Goal: Information Seeking & Learning: Learn about a topic

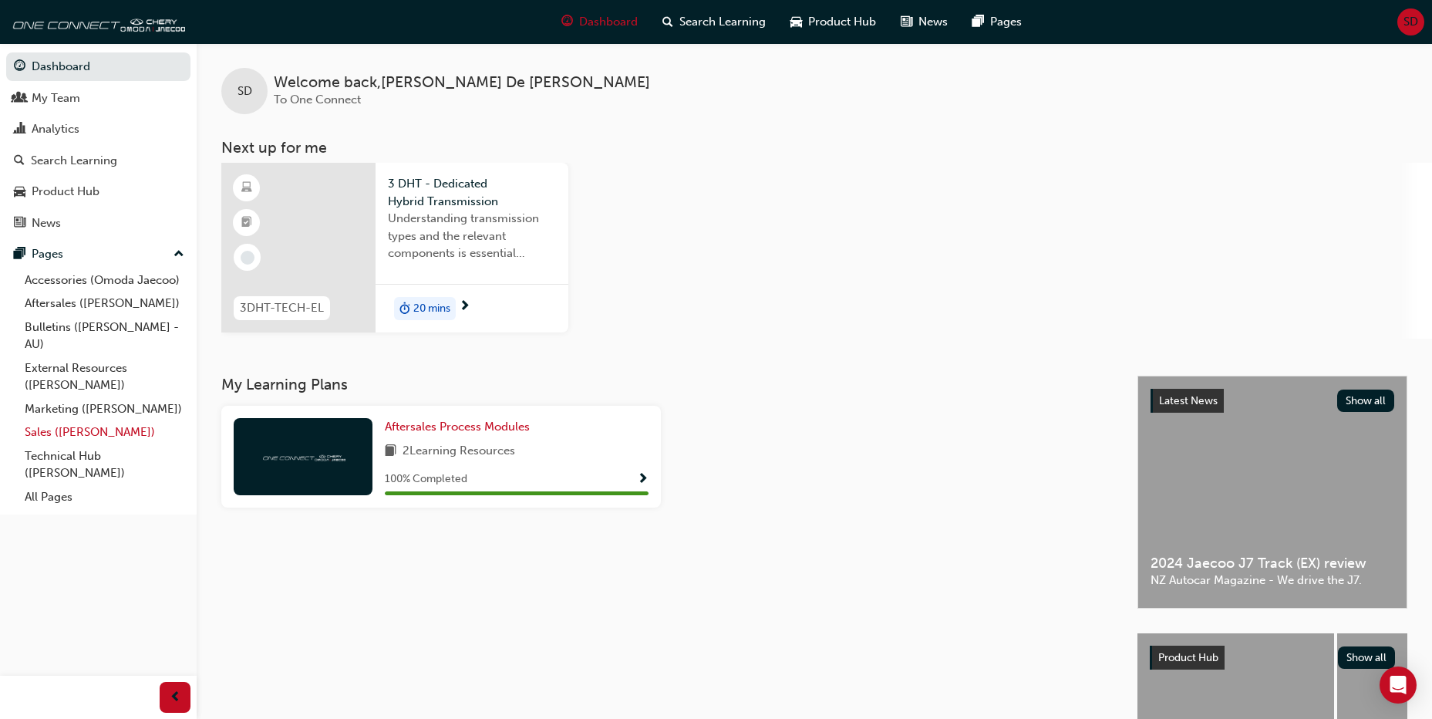
click at [84, 431] on link "Sales ([PERSON_NAME])" at bounding box center [105, 432] width 172 height 24
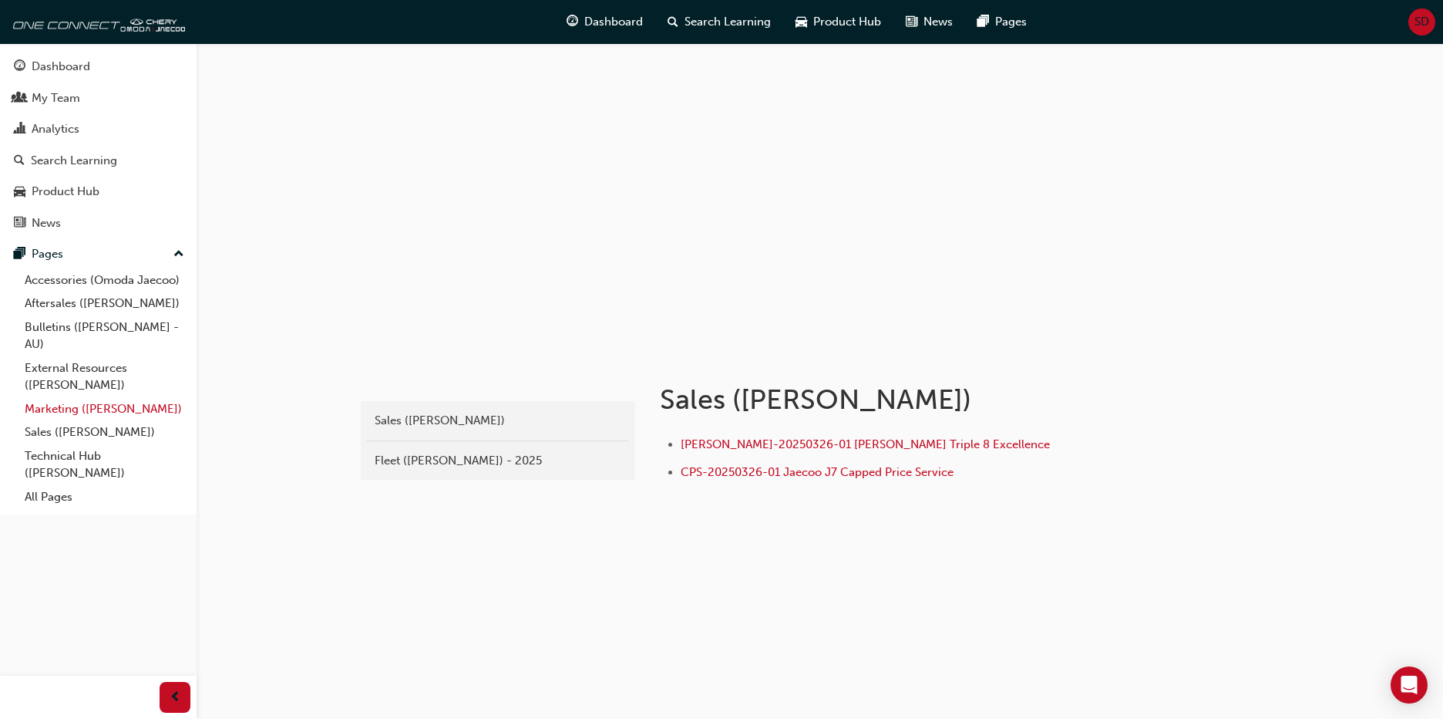
click at [72, 406] on link "Marketing ([PERSON_NAME])" at bounding box center [105, 409] width 172 height 24
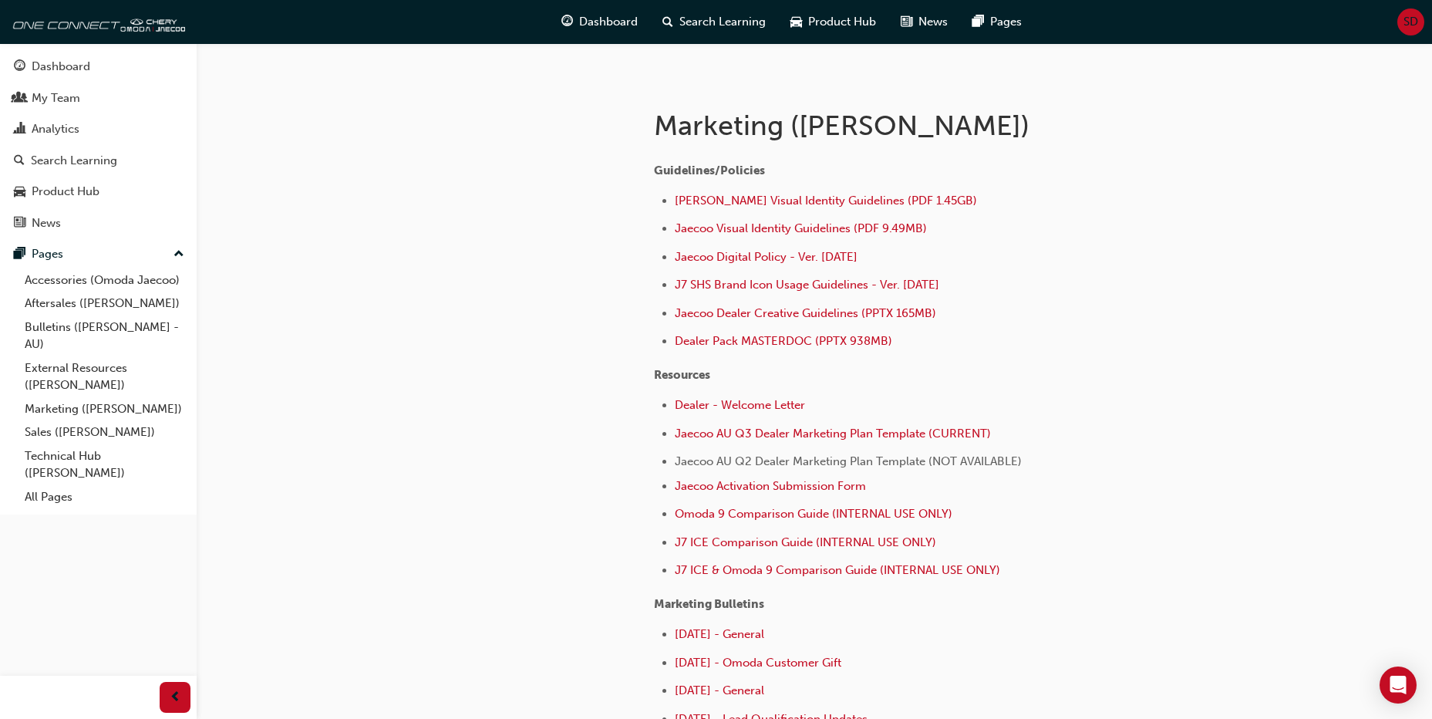
scroll to position [308, 0]
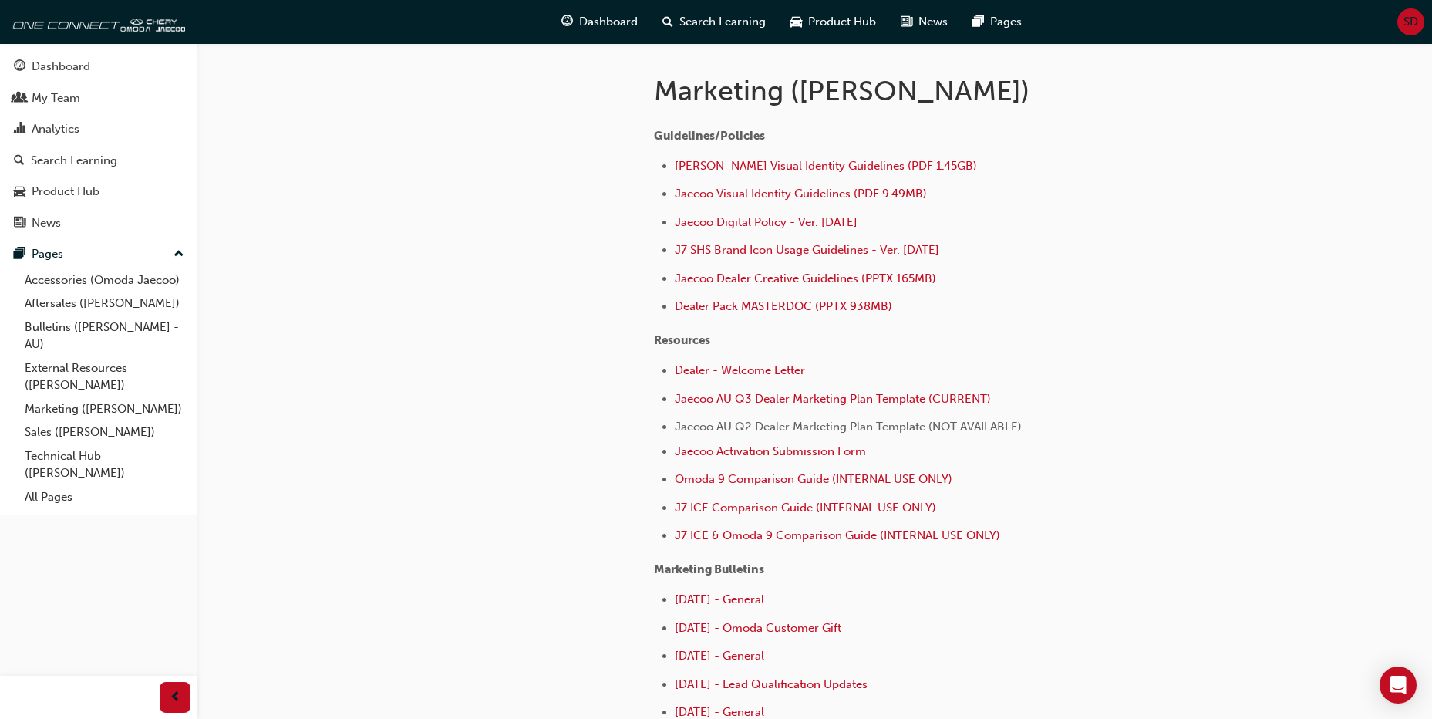
click at [790, 480] on span "Omoda 9 Comparison Guide (INTERNAL USE ONLY)" at bounding box center [814, 479] width 278 height 14
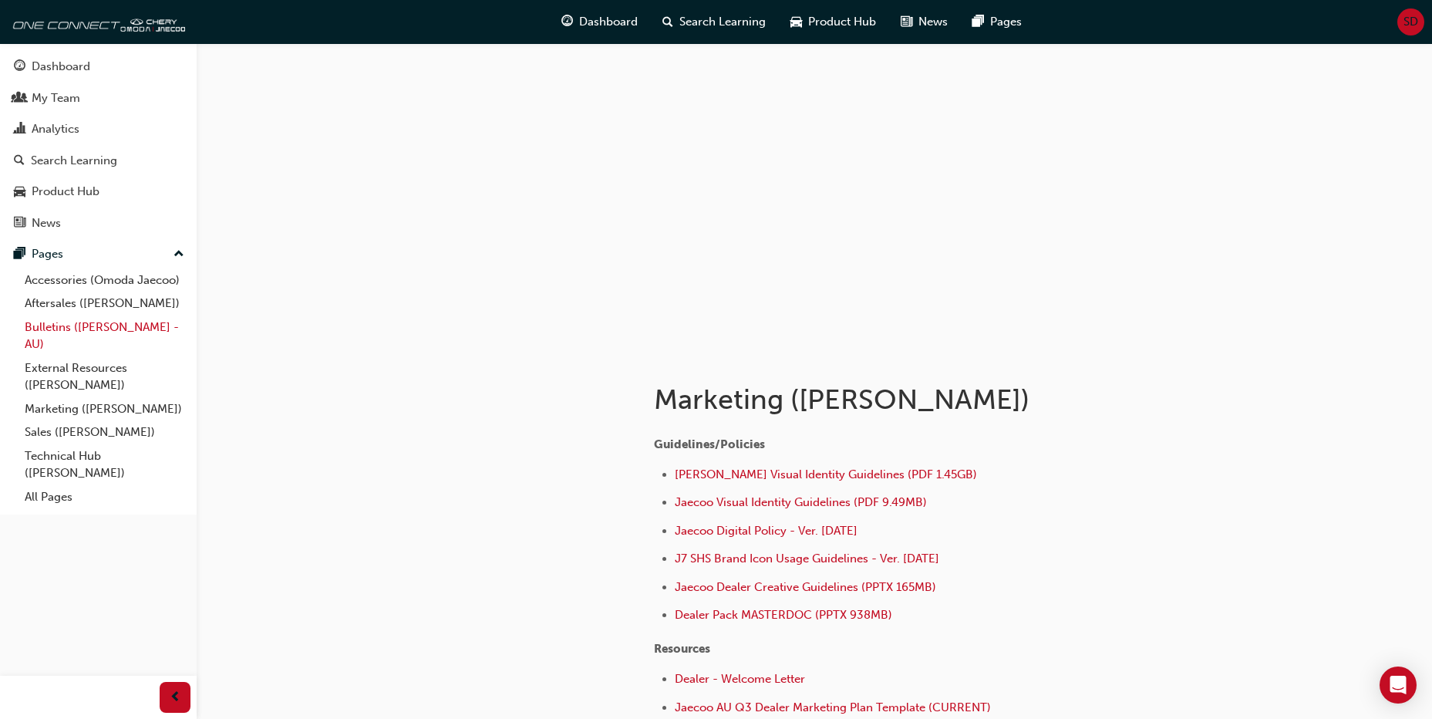
click at [58, 326] on link "Bulletins ([PERSON_NAME] - AU)" at bounding box center [105, 335] width 172 height 41
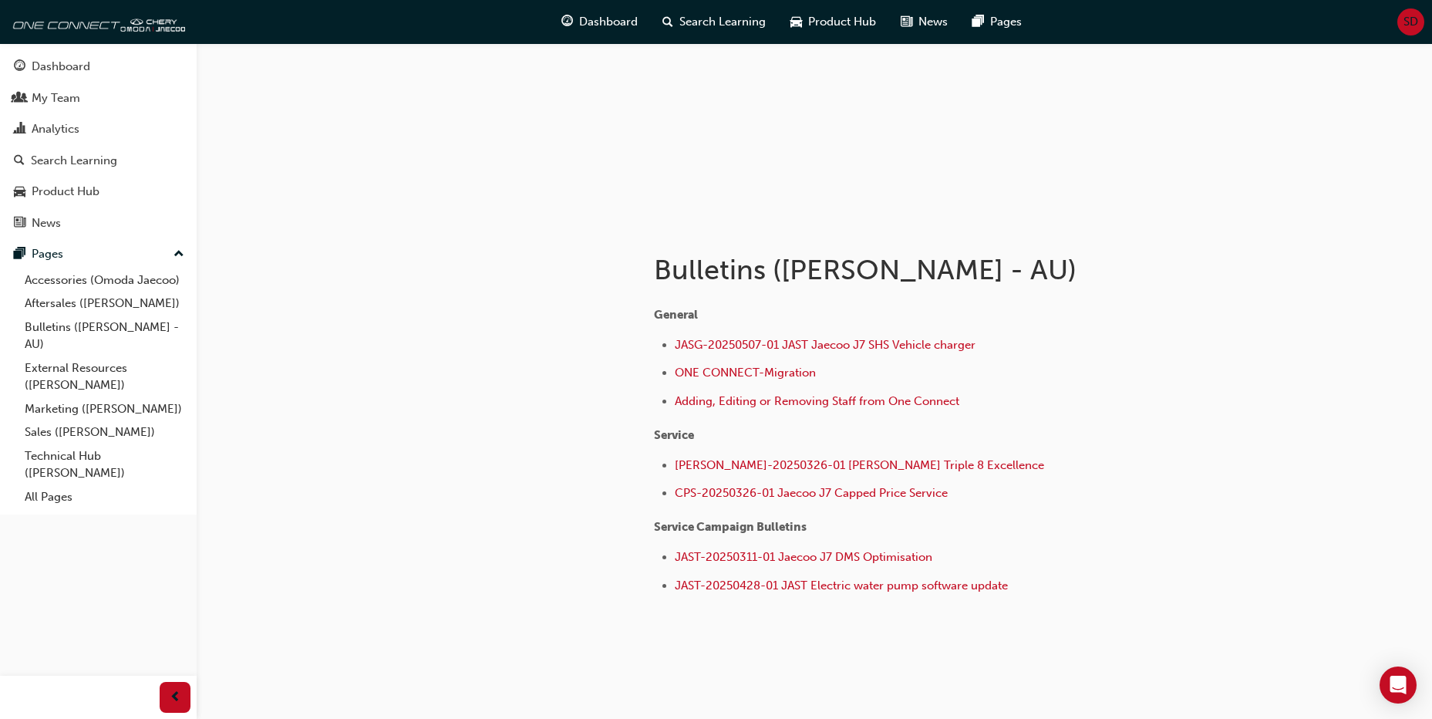
scroll to position [158, 0]
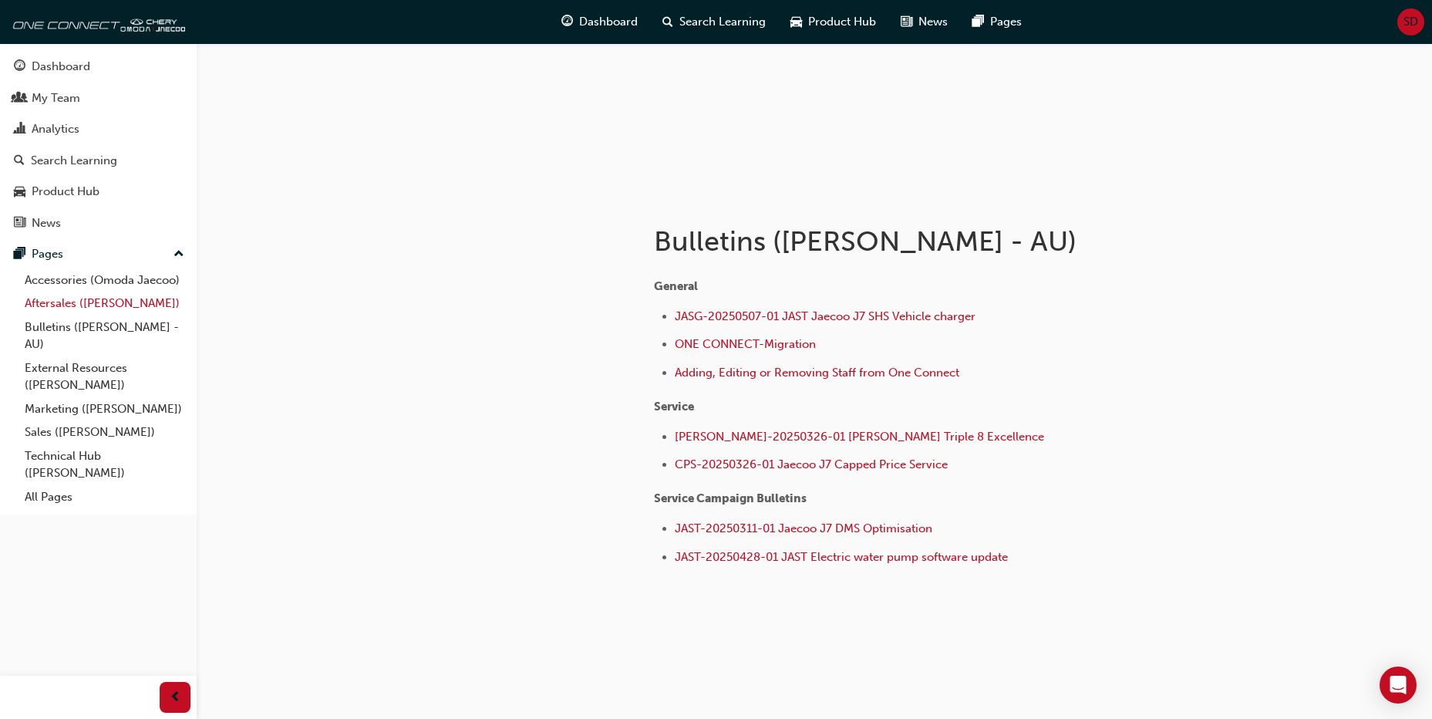
click at [42, 307] on link "Aftersales ([PERSON_NAME])" at bounding box center [105, 303] width 172 height 24
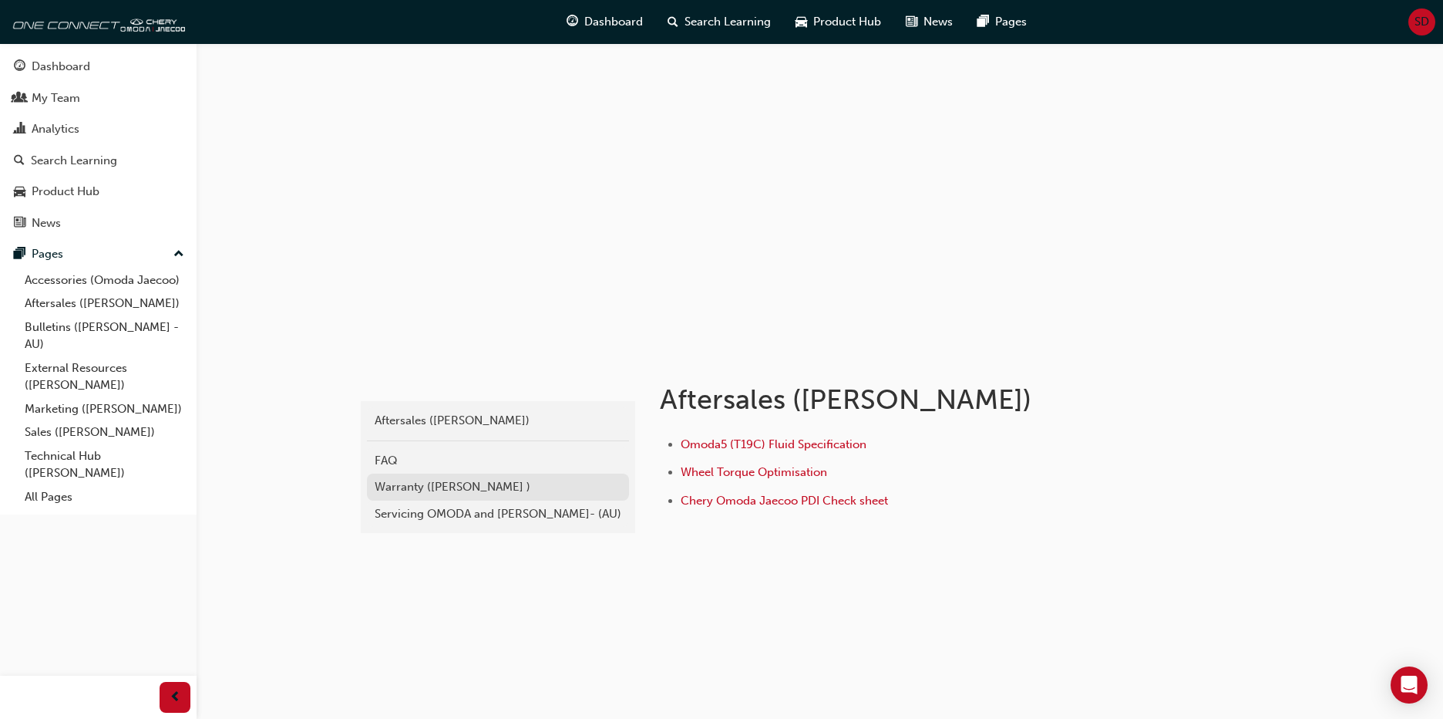
click at [429, 486] on div "Warranty ([PERSON_NAME] )" at bounding box center [498, 487] width 247 height 18
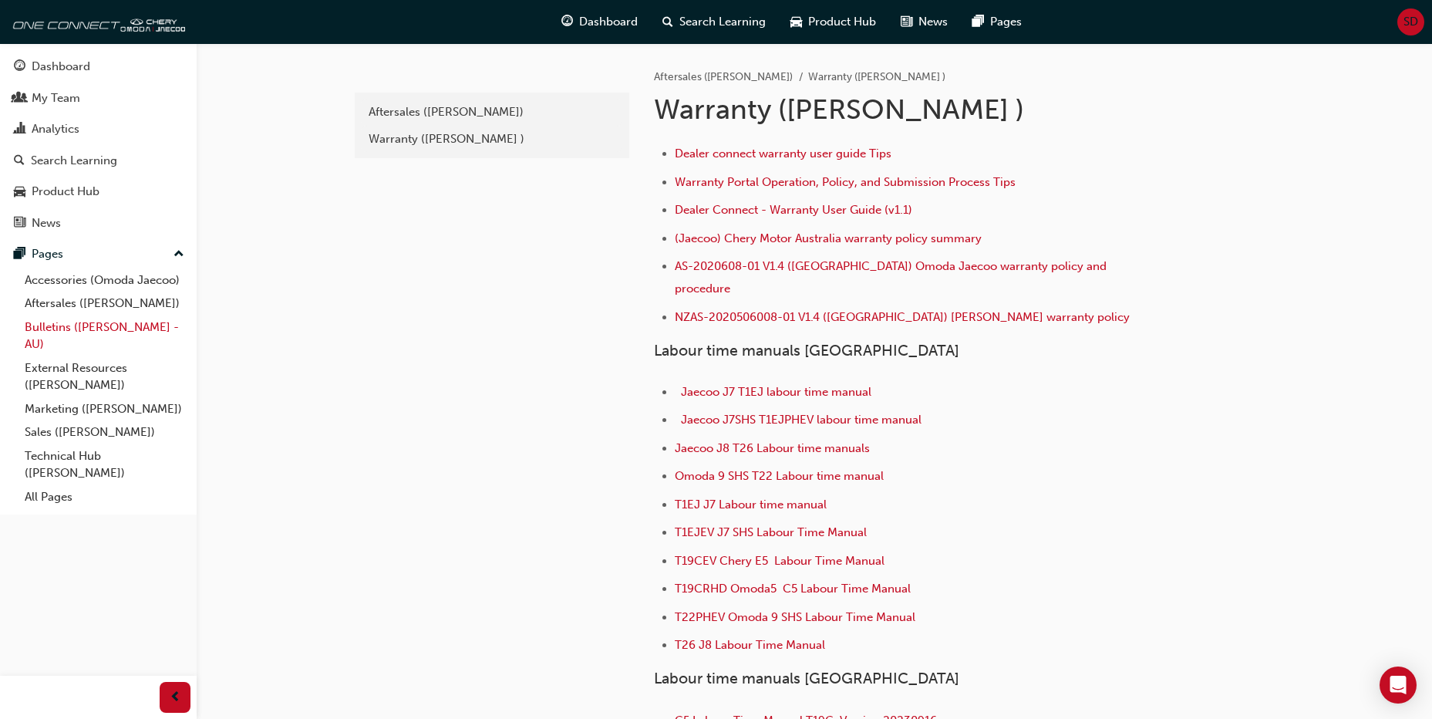
click at [52, 327] on link "Bulletins ([PERSON_NAME] - AU)" at bounding box center [105, 335] width 172 height 41
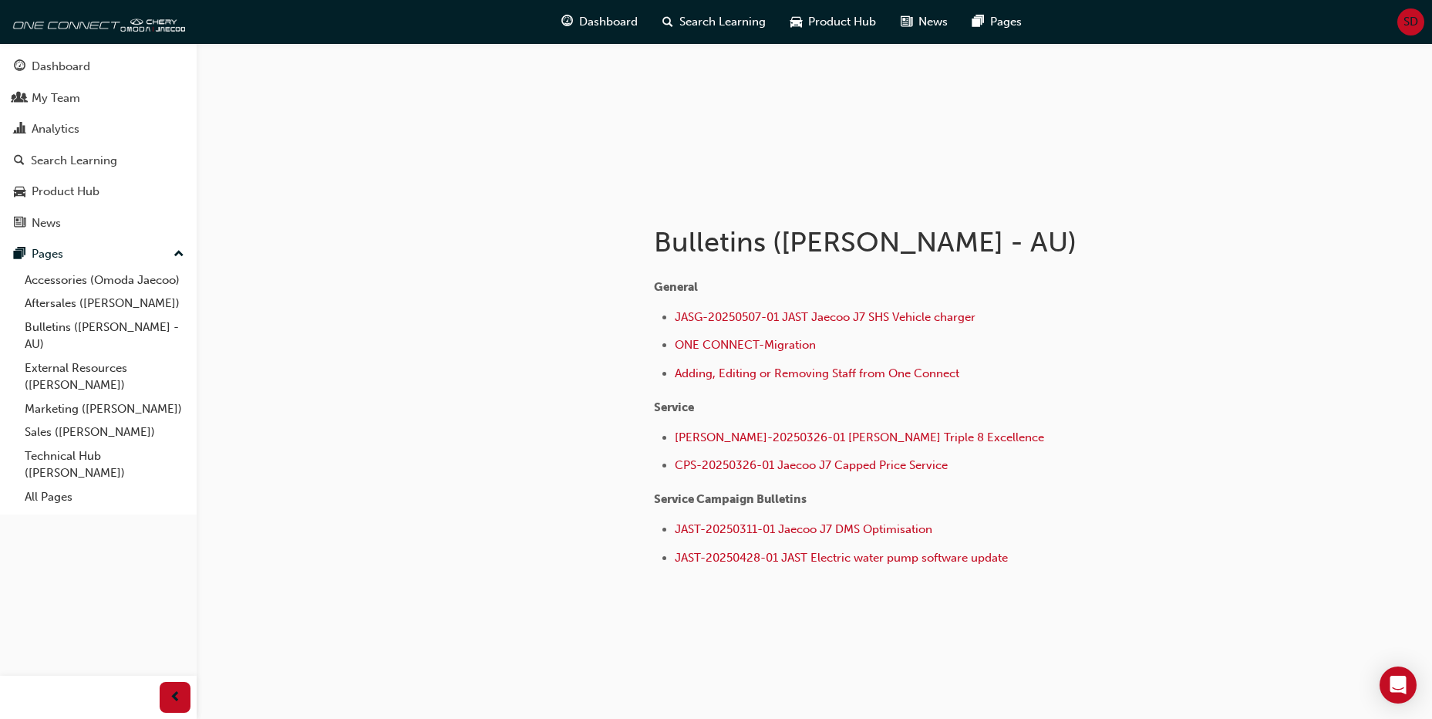
scroll to position [158, 0]
click at [36, 500] on link "All Pages" at bounding box center [105, 497] width 172 height 24
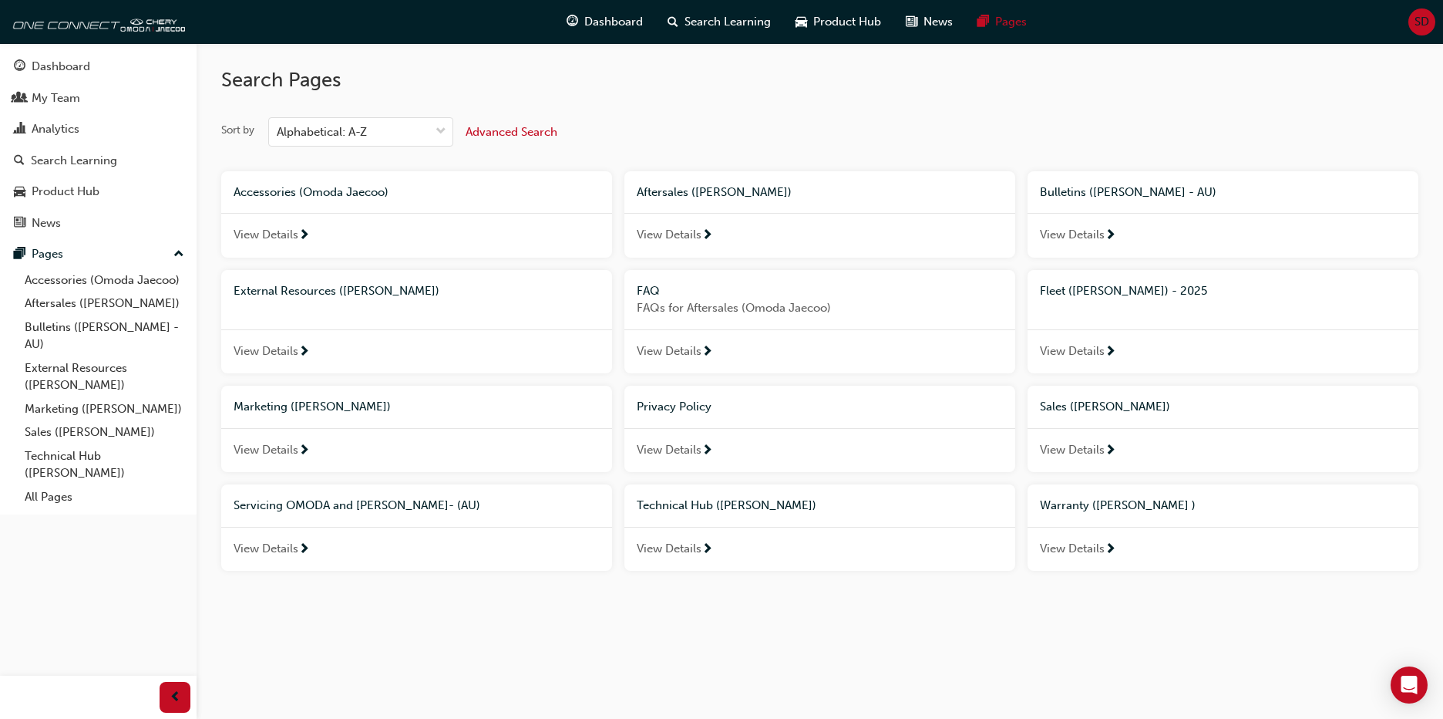
click at [667, 551] on span "View Details" at bounding box center [669, 549] width 65 height 18
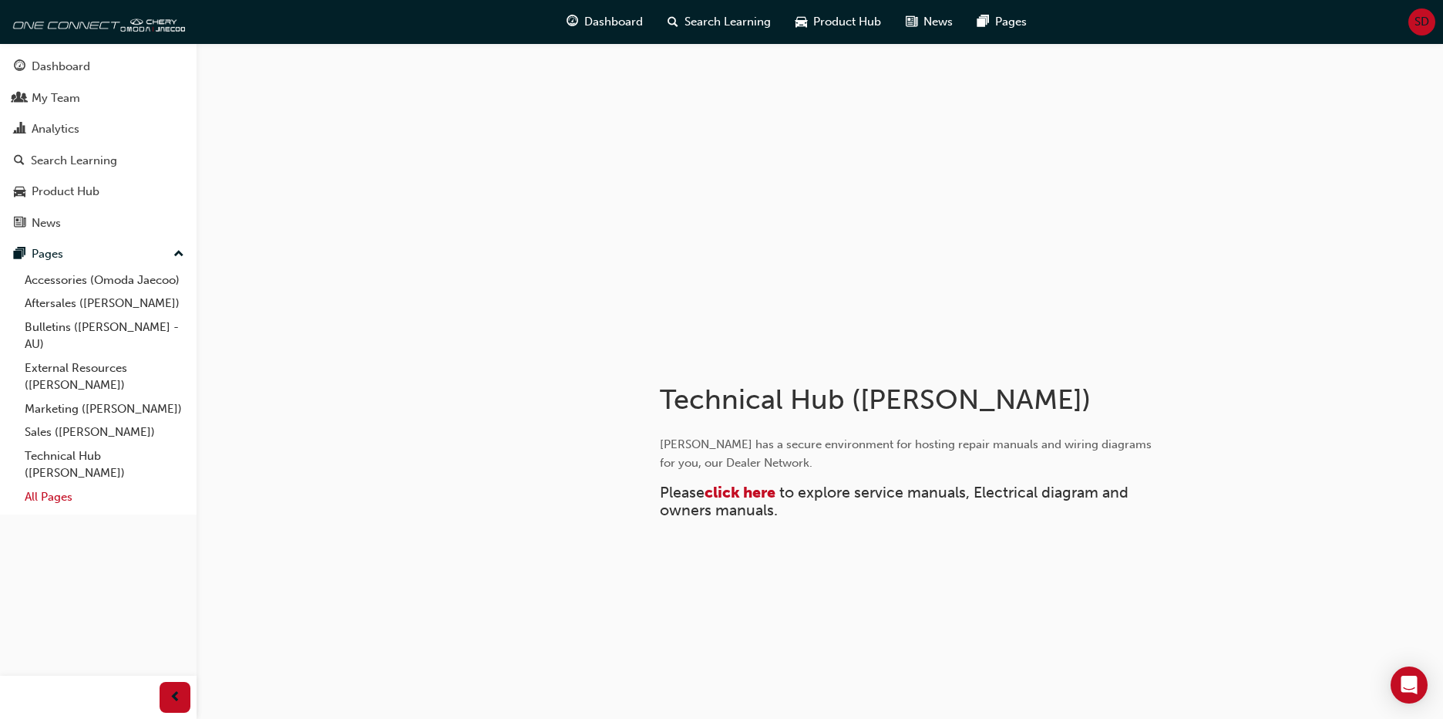
click at [45, 497] on link "All Pages" at bounding box center [105, 497] width 172 height 24
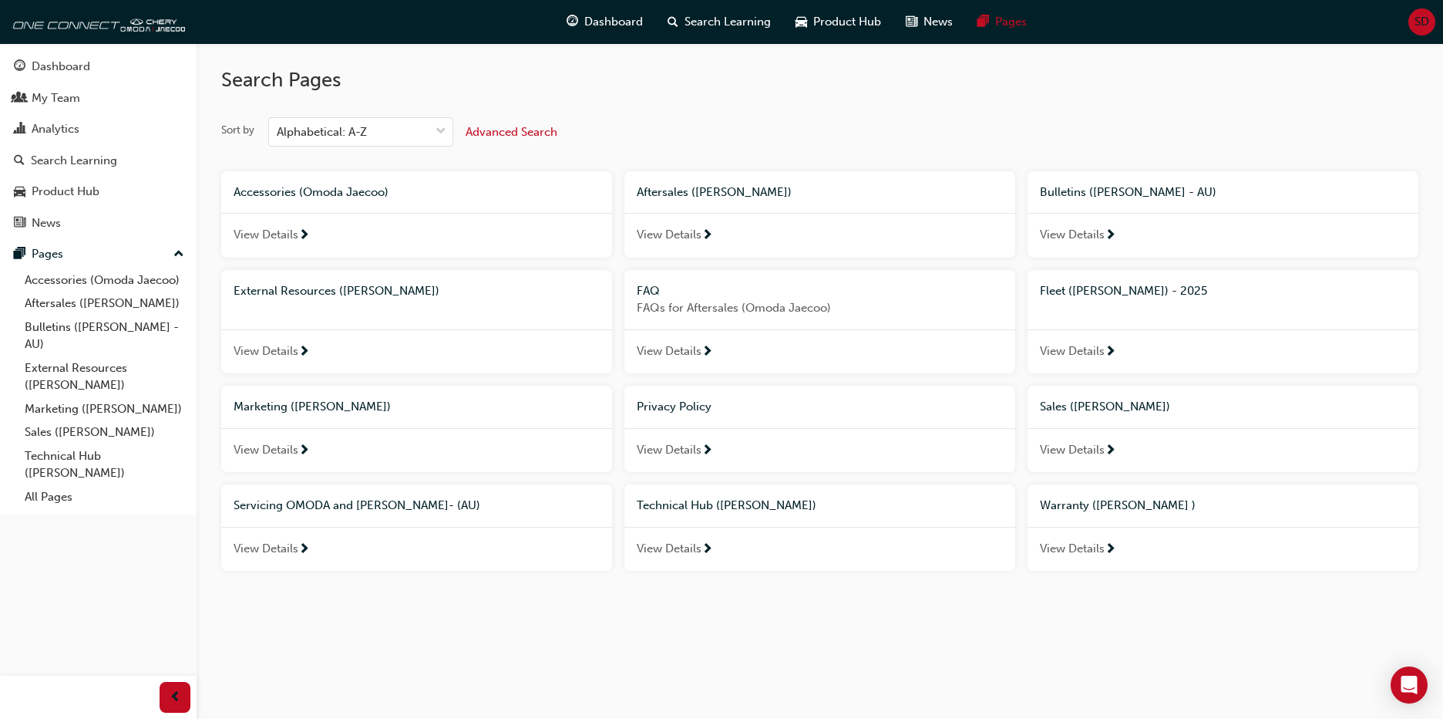
click at [291, 547] on span "View Details" at bounding box center [266, 549] width 65 height 18
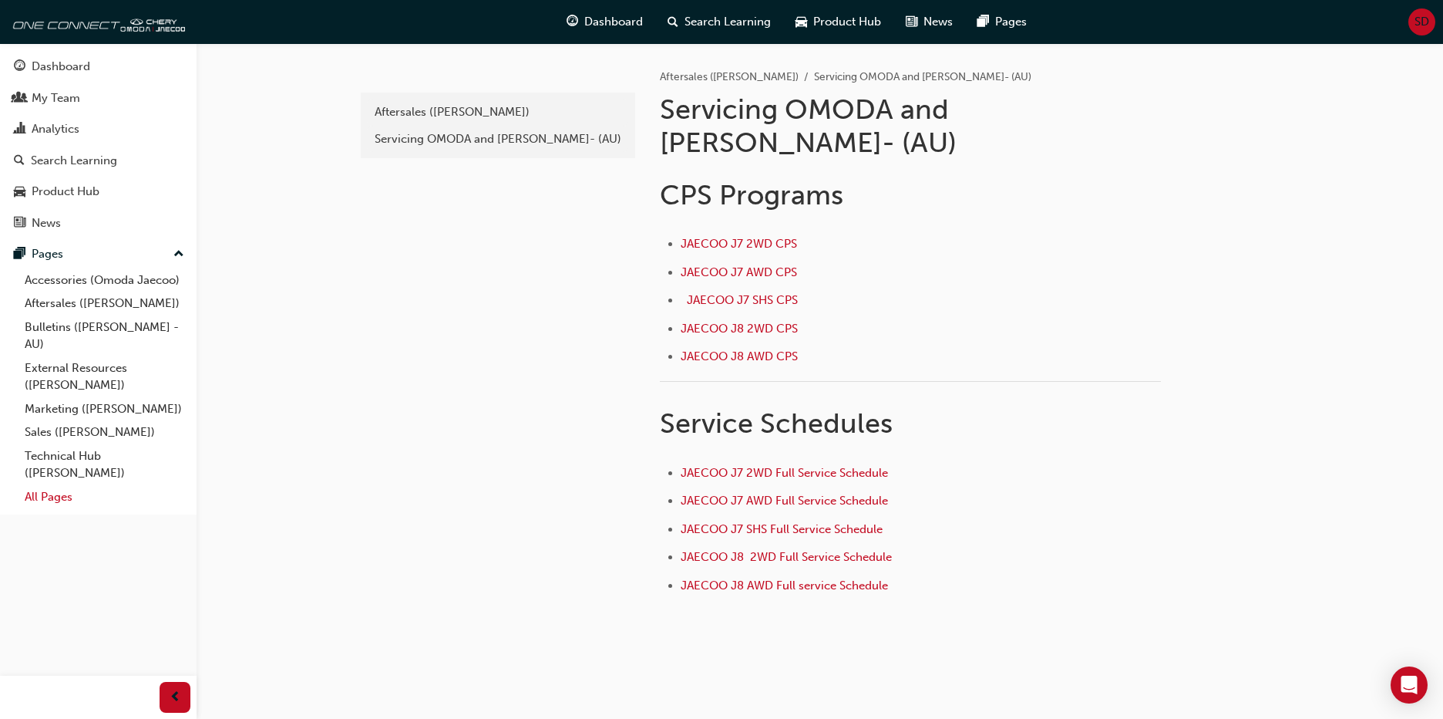
click at [56, 500] on link "All Pages" at bounding box center [105, 497] width 172 height 24
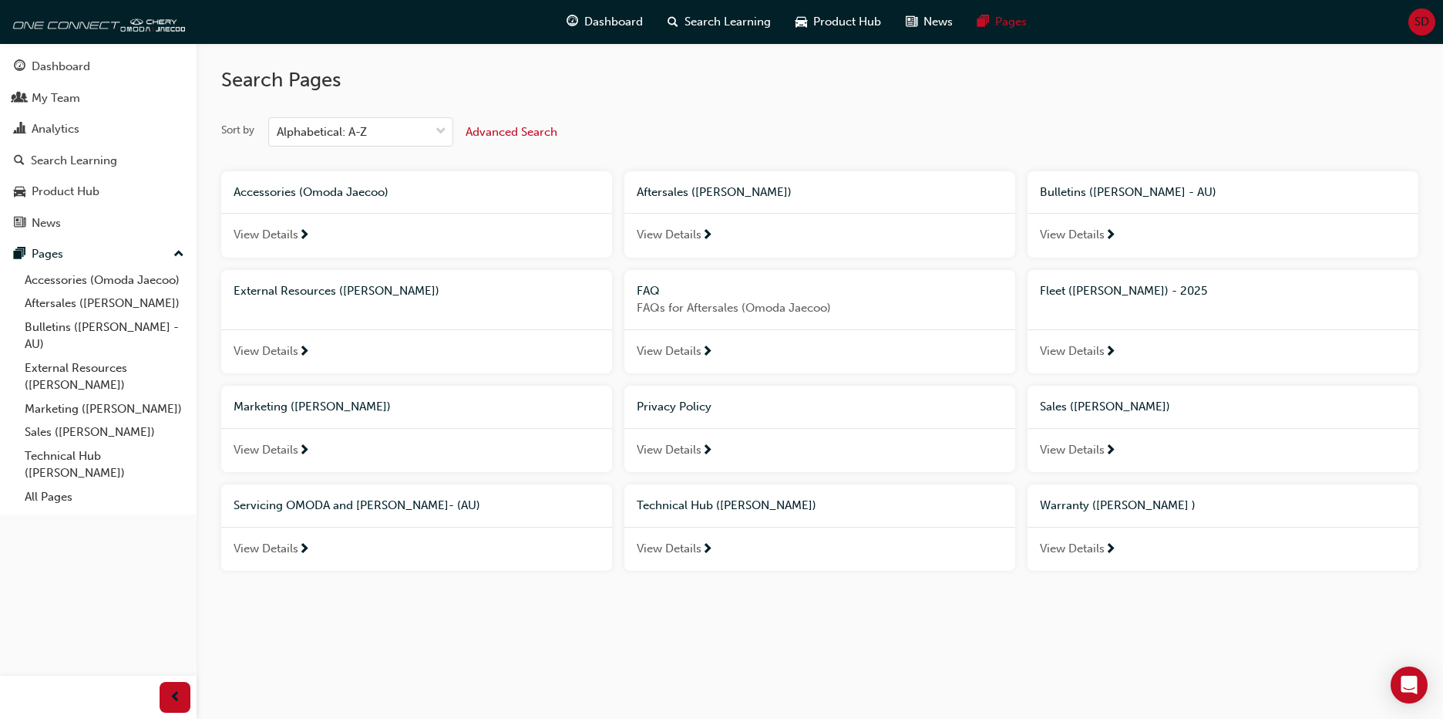
click at [1087, 231] on span "View Details" at bounding box center [1072, 235] width 65 height 18
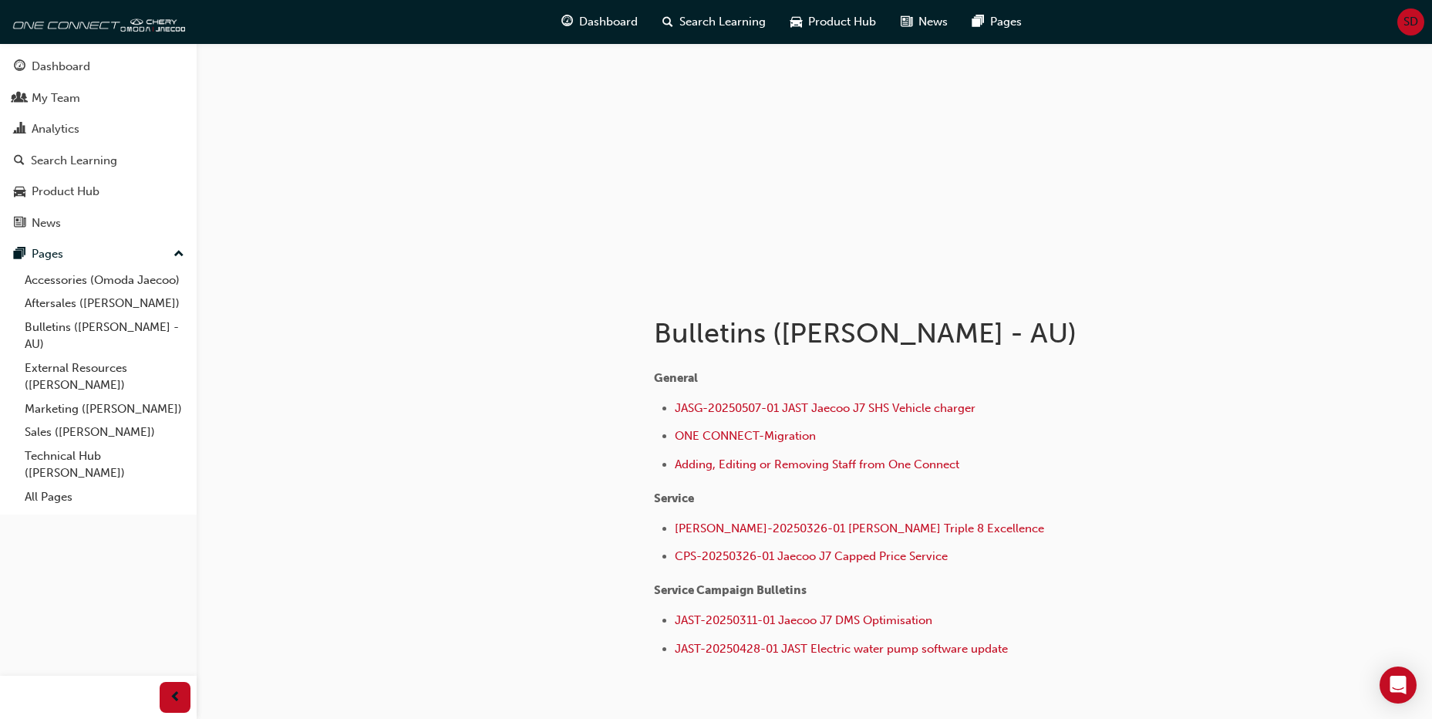
scroll to position [154, 0]
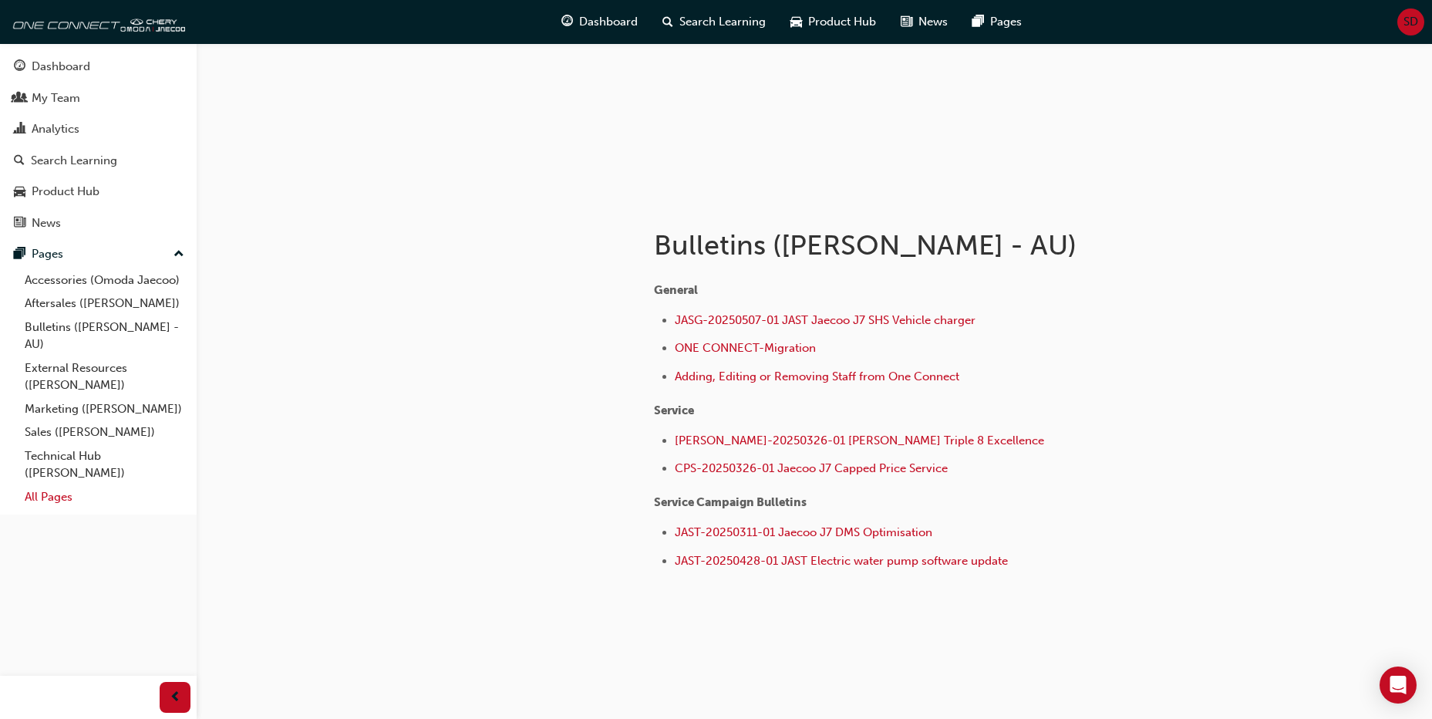
click at [47, 495] on link "All Pages" at bounding box center [105, 497] width 172 height 24
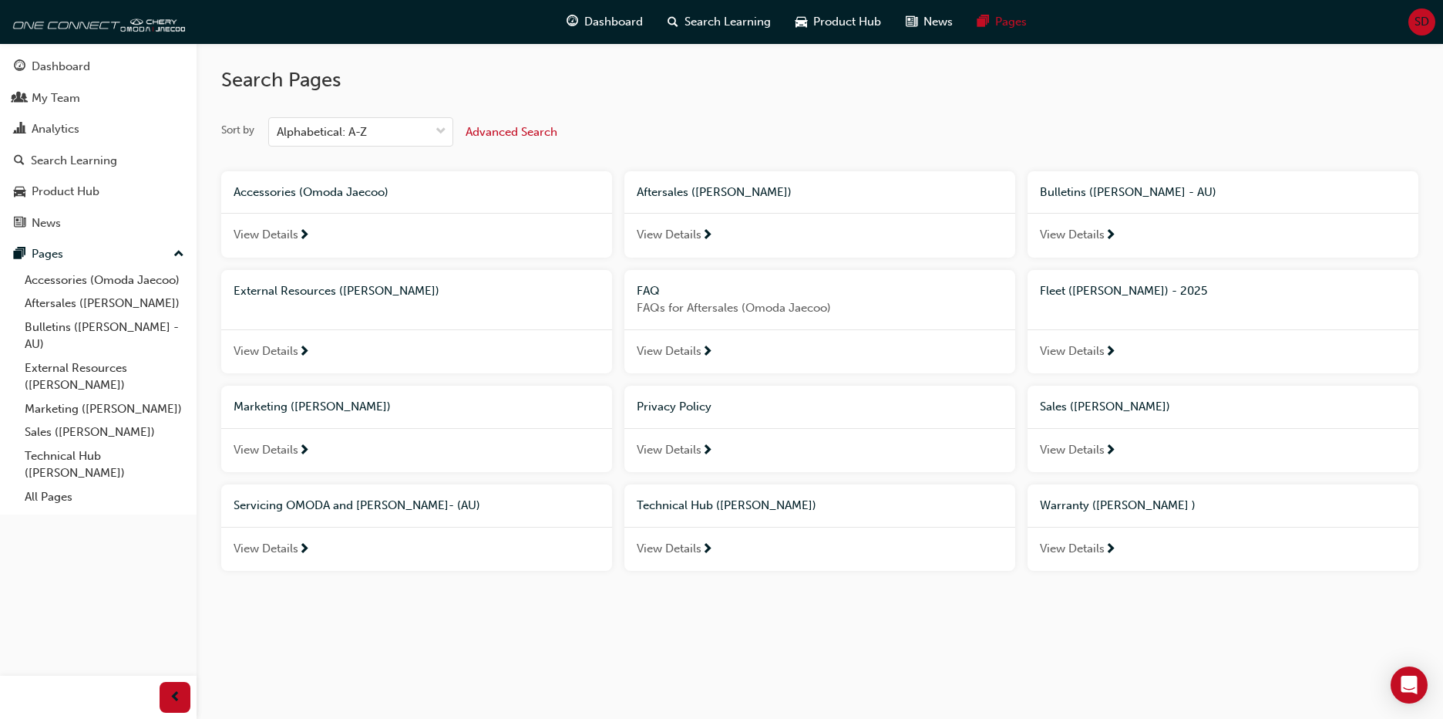
click at [291, 229] on span "View Details" at bounding box center [266, 235] width 65 height 18
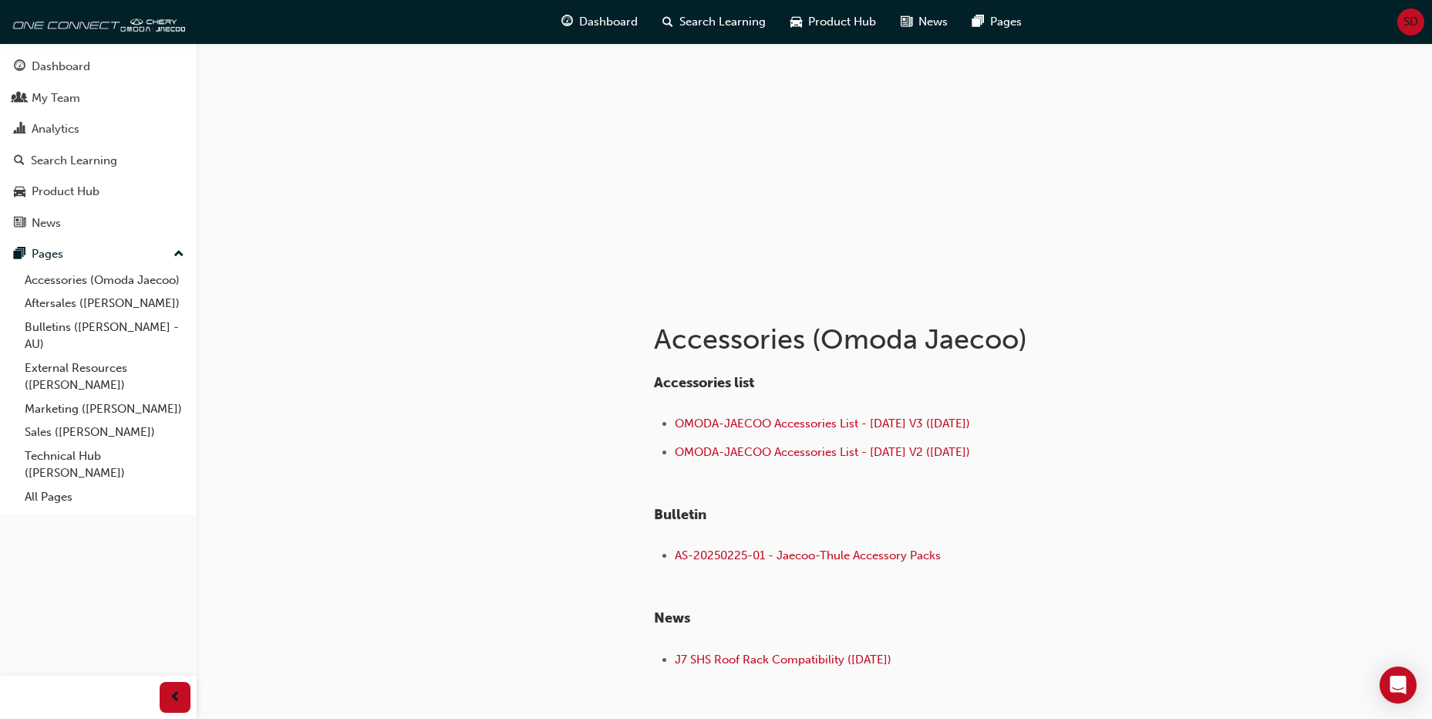
scroll to position [163, 0]
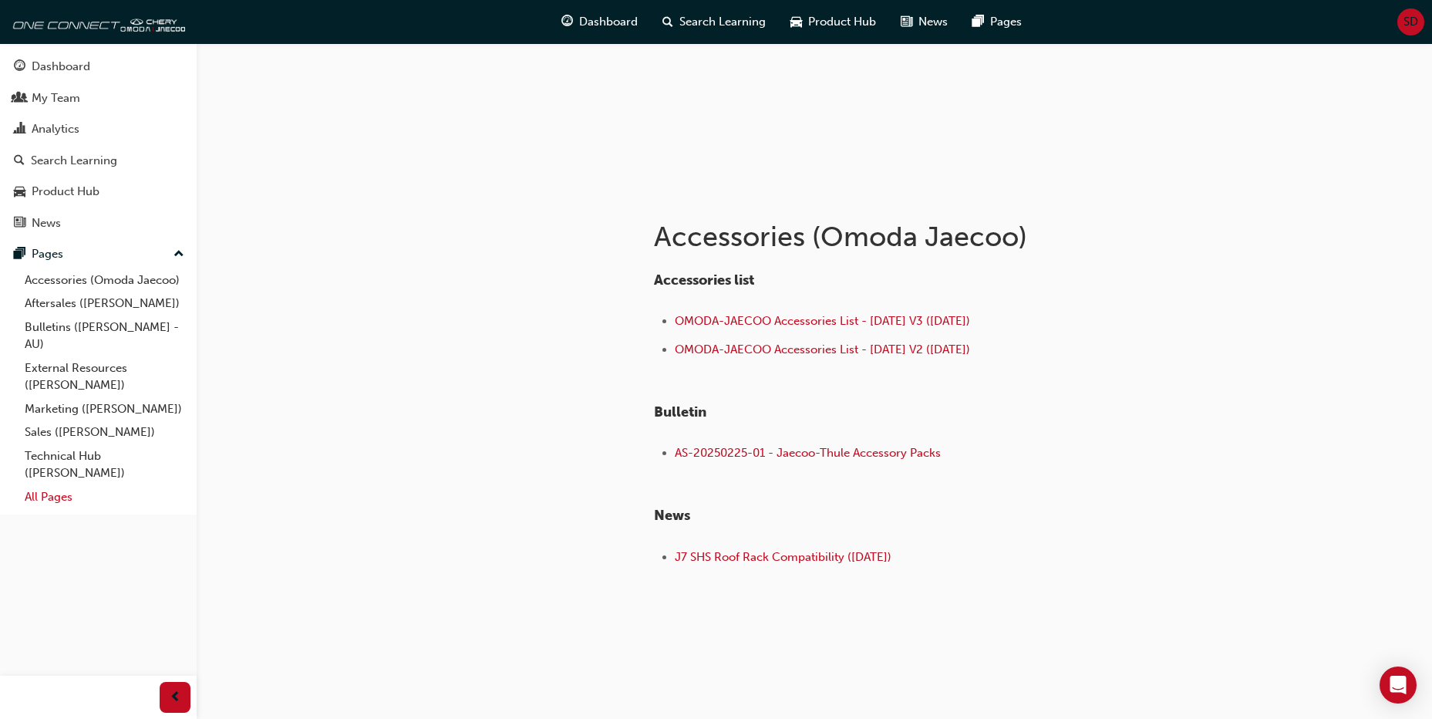
click at [54, 494] on link "All Pages" at bounding box center [105, 497] width 172 height 24
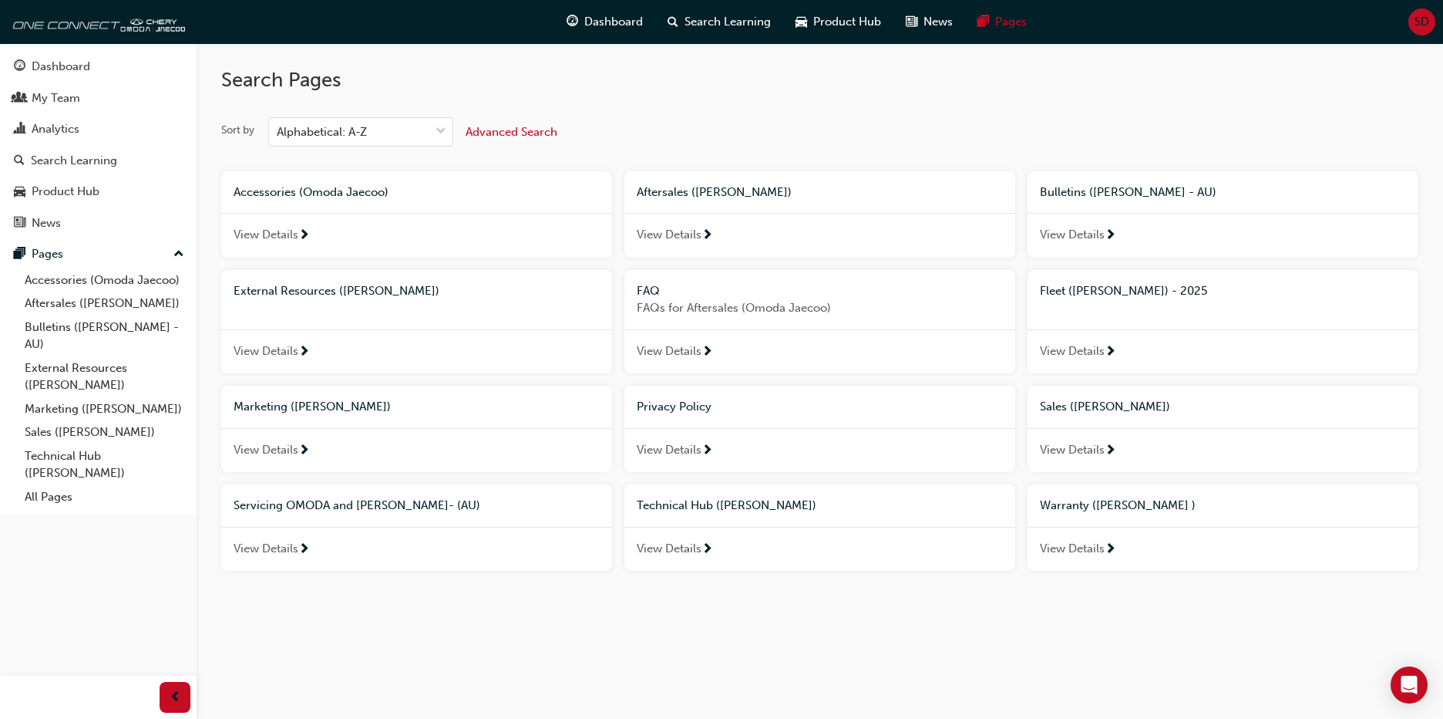
click at [709, 191] on span "Aftersales ([PERSON_NAME])" at bounding box center [714, 192] width 155 height 14
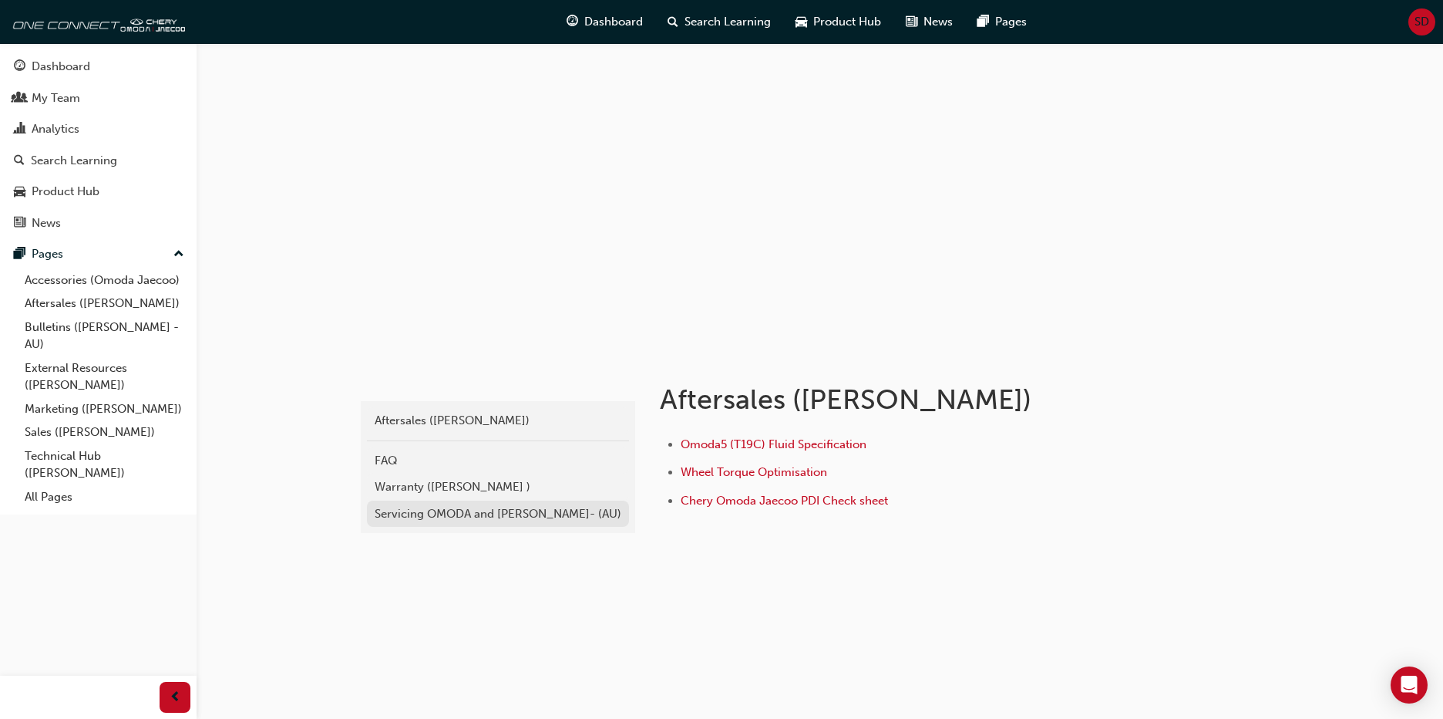
click at [427, 514] on div "Servicing OMODA and [PERSON_NAME]- (AU)" at bounding box center [498, 514] width 247 height 18
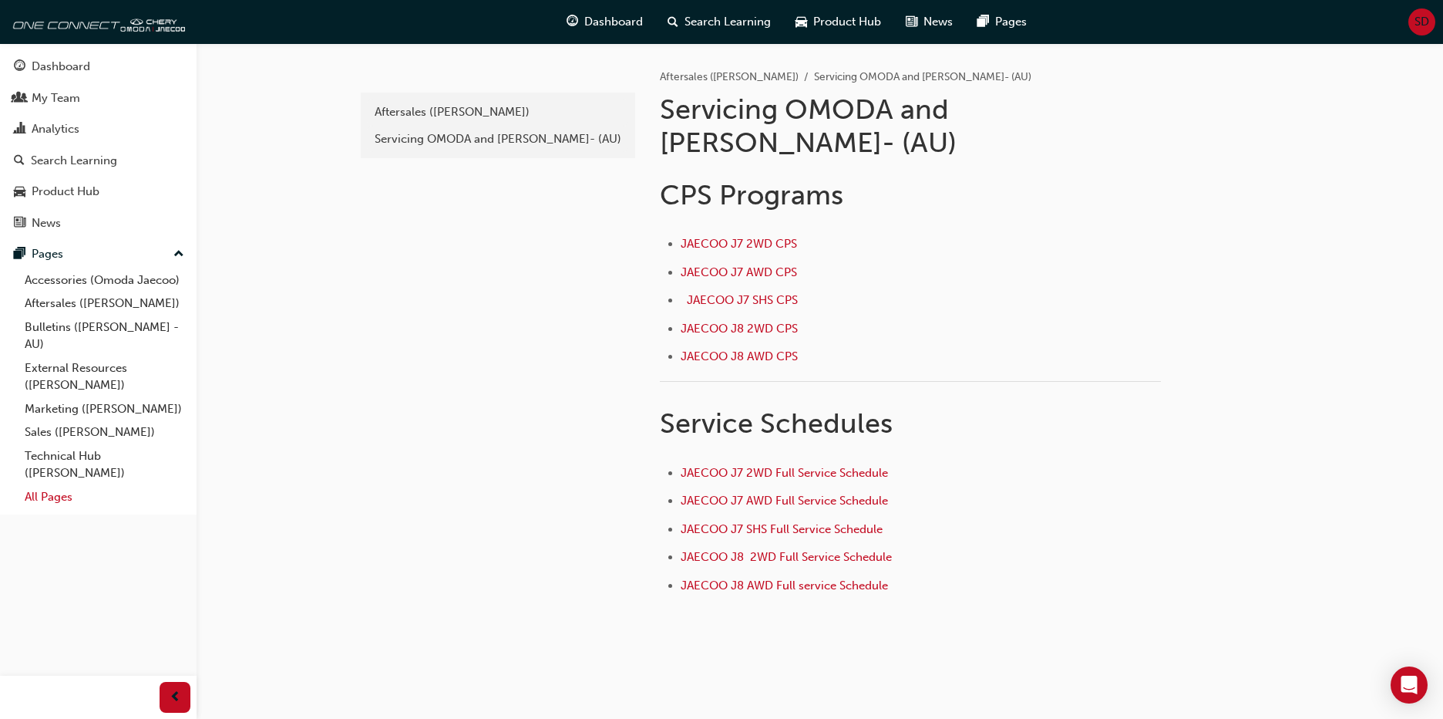
click at [49, 501] on link "All Pages" at bounding box center [105, 497] width 172 height 24
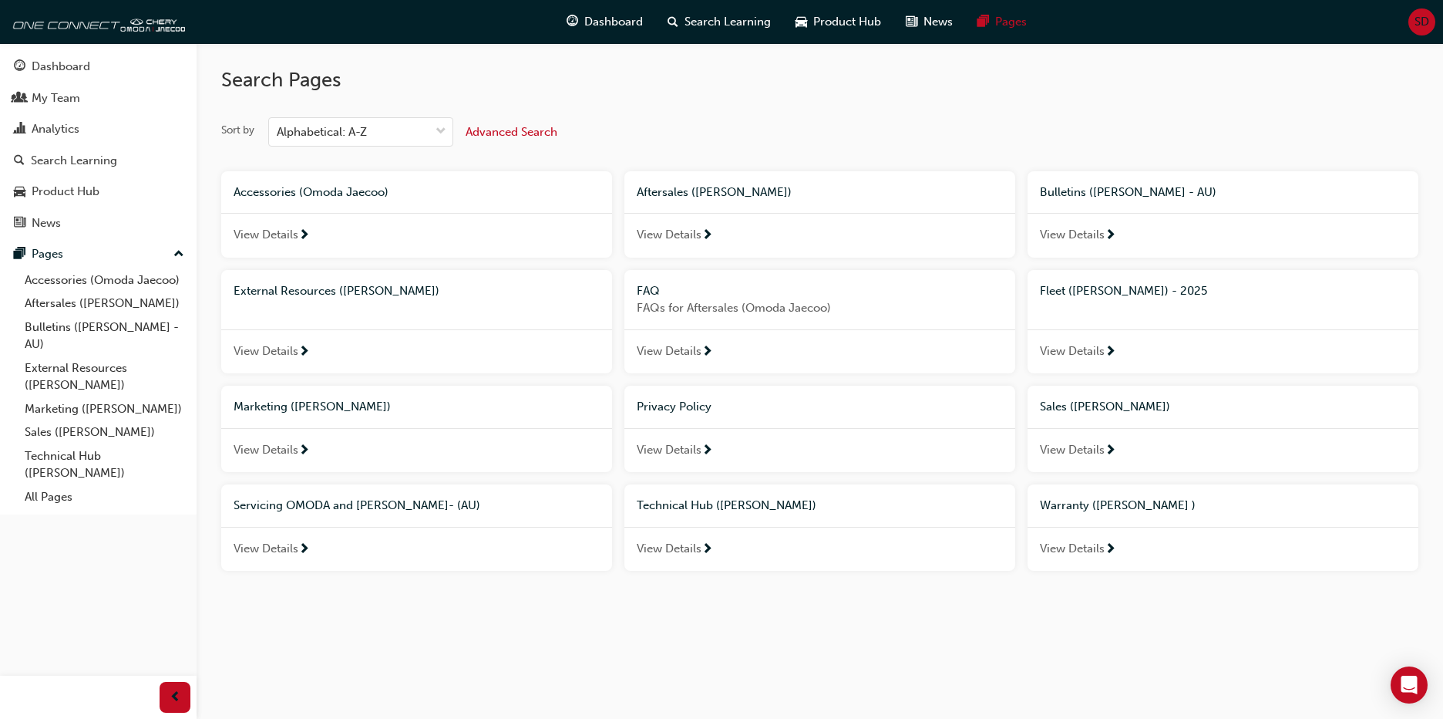
click at [303, 347] on span "next-icon" at bounding box center [304, 352] width 12 height 14
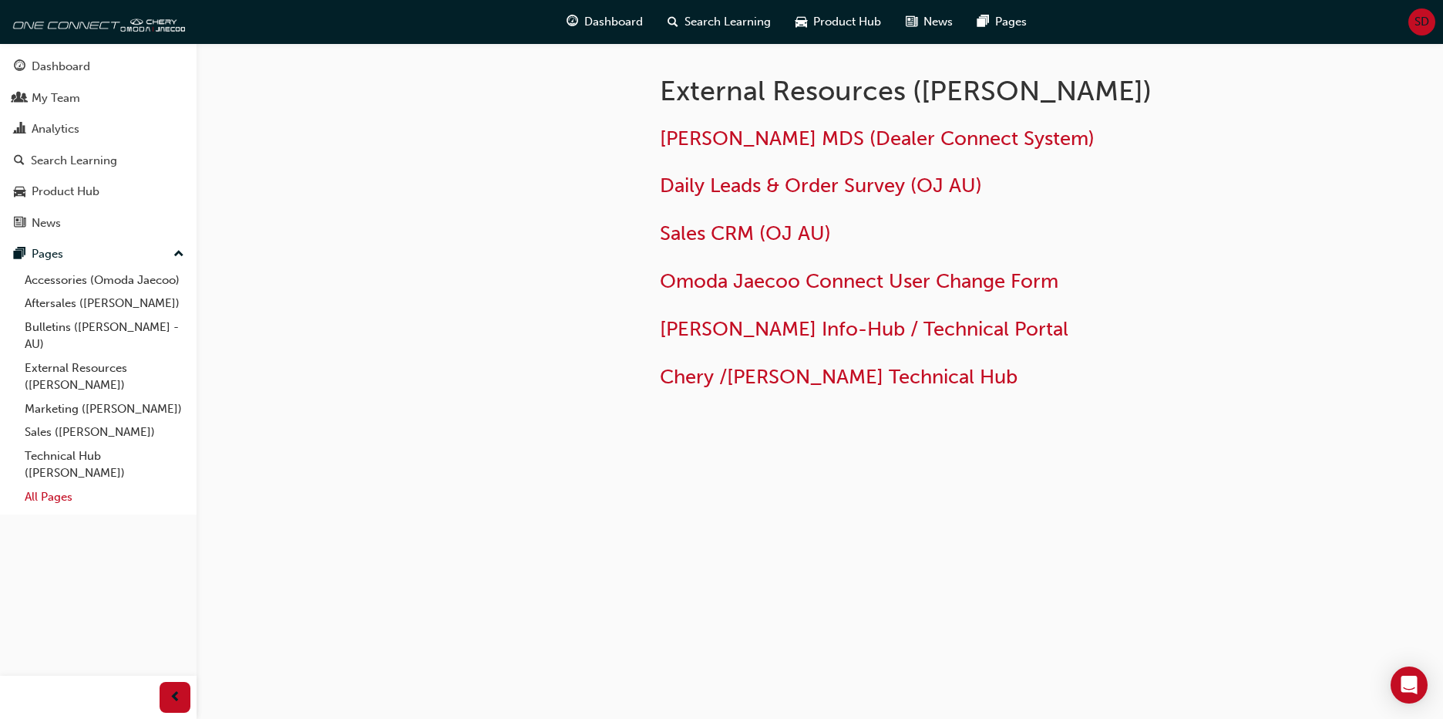
click at [43, 498] on link "All Pages" at bounding box center [105, 497] width 172 height 24
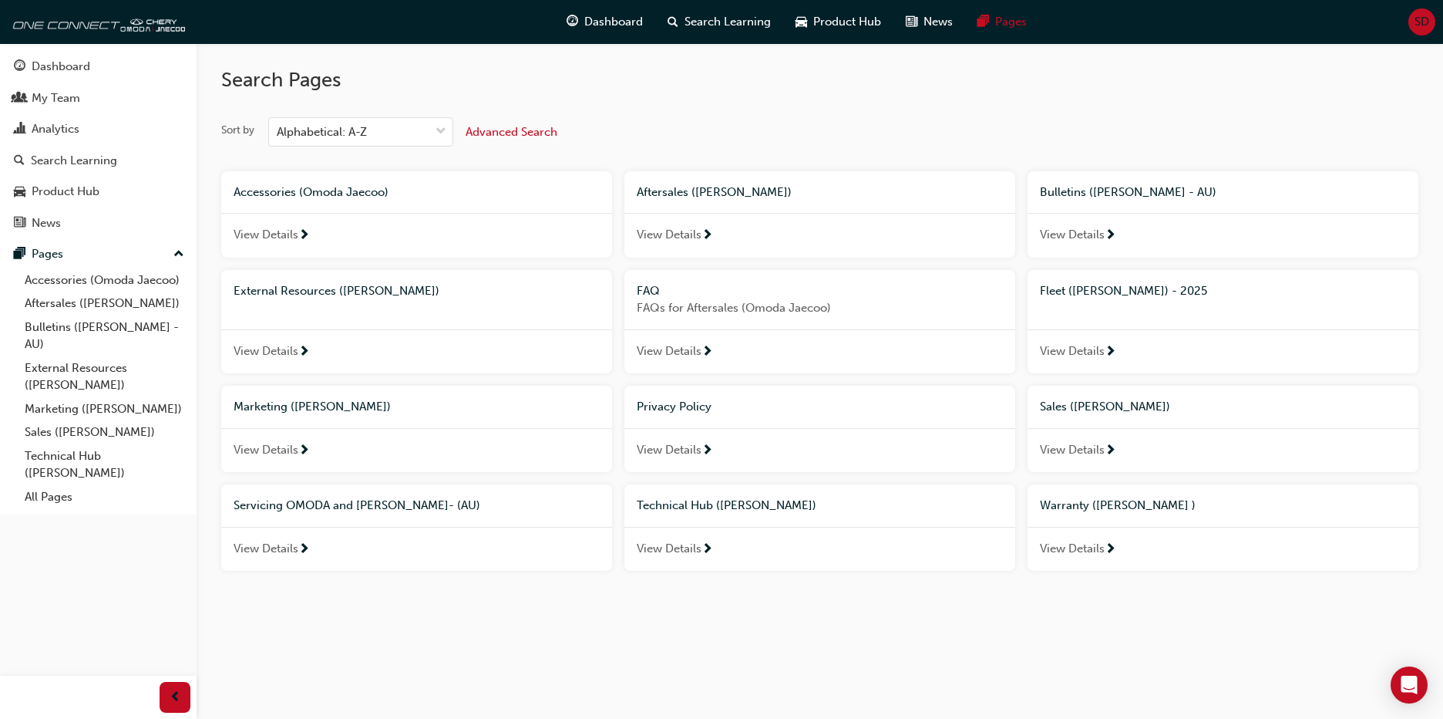
click at [723, 344] on div "View Details" at bounding box center [820, 351] width 391 height 45
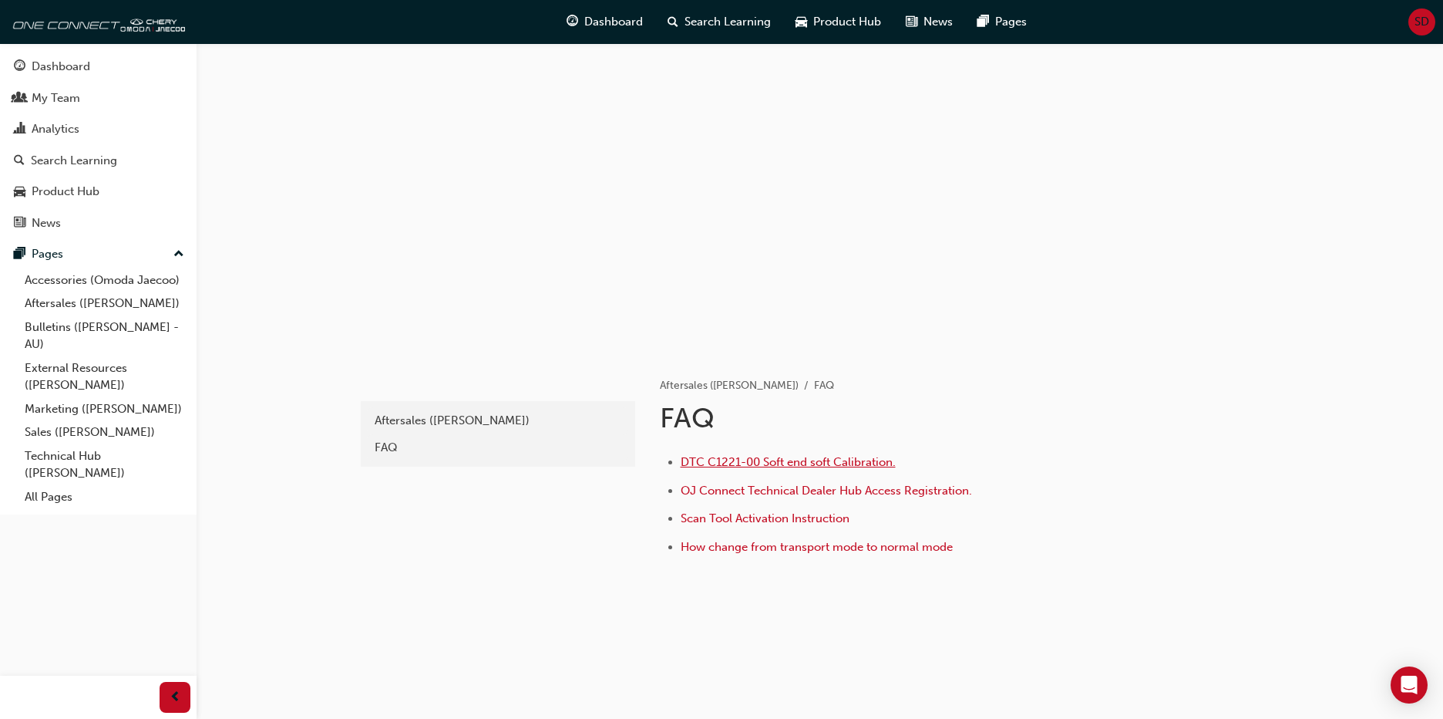
click at [734, 462] on span "DTC C1221-00 Soft end soft Calibration." at bounding box center [788, 462] width 215 height 14
click at [58, 493] on link "All Pages" at bounding box center [105, 497] width 172 height 24
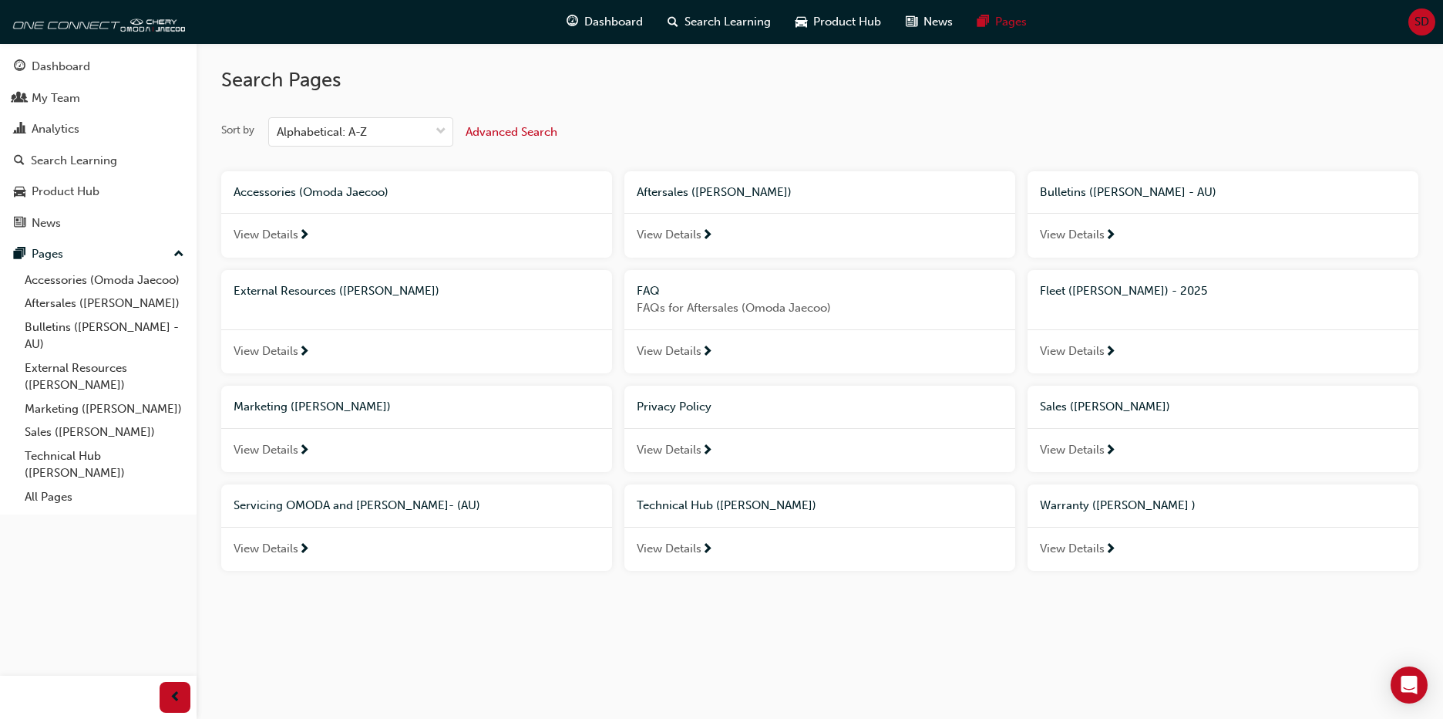
click at [1079, 350] on span "View Details" at bounding box center [1072, 351] width 65 height 18
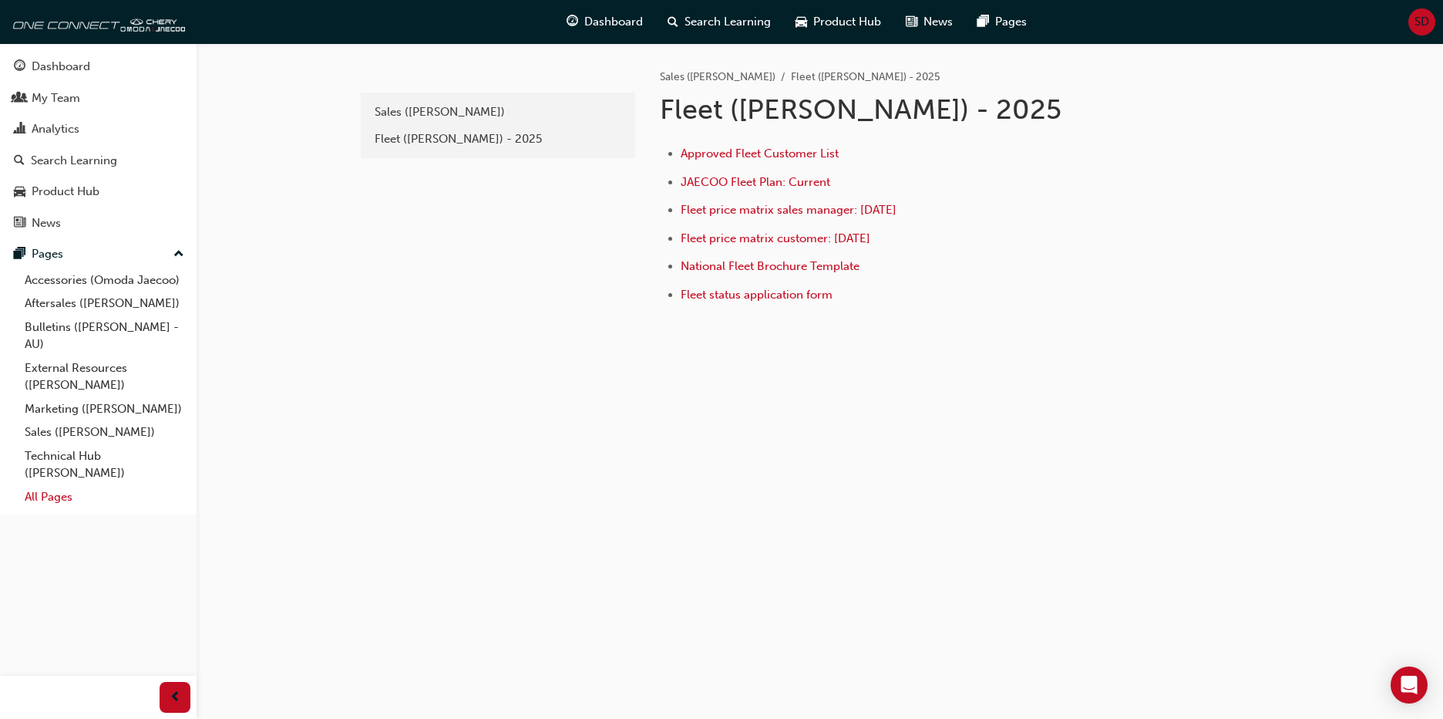
click at [61, 498] on link "All Pages" at bounding box center [105, 497] width 172 height 24
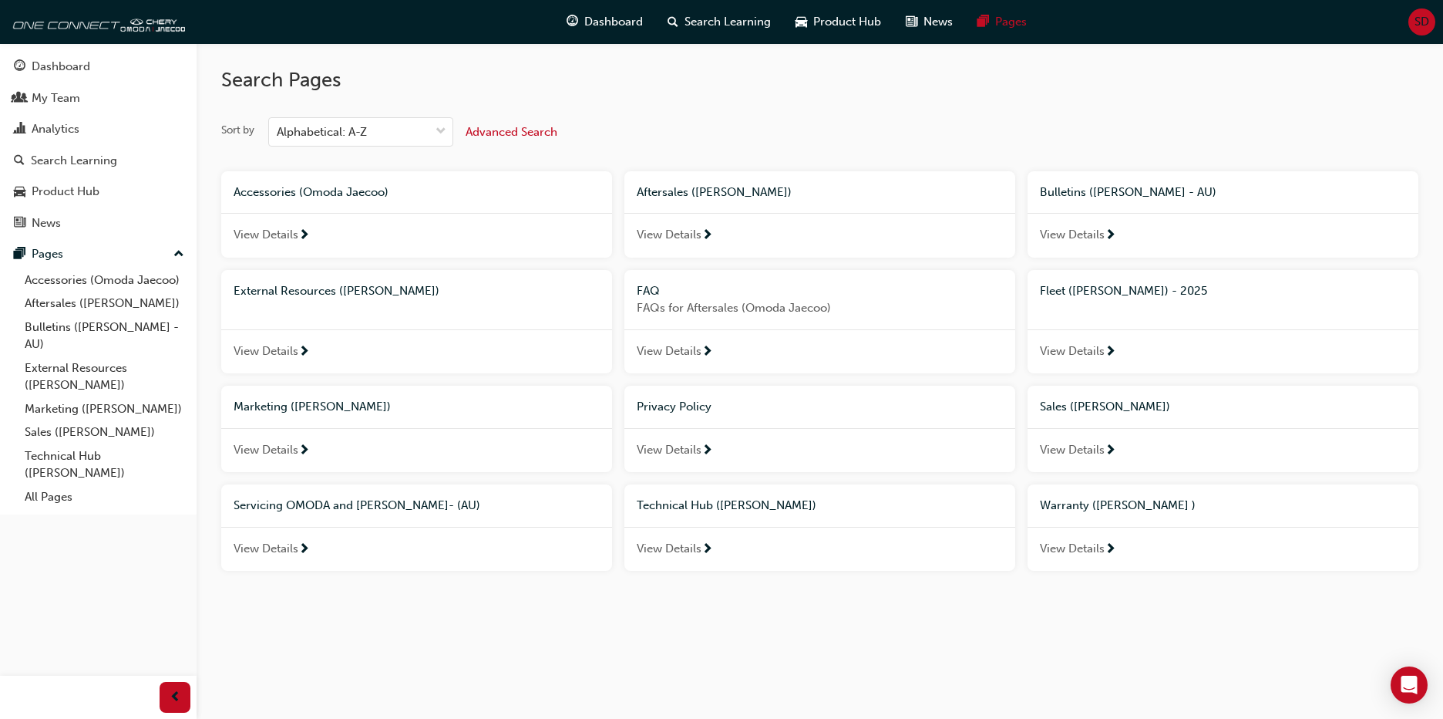
click at [306, 454] on span "next-icon" at bounding box center [304, 451] width 12 height 14
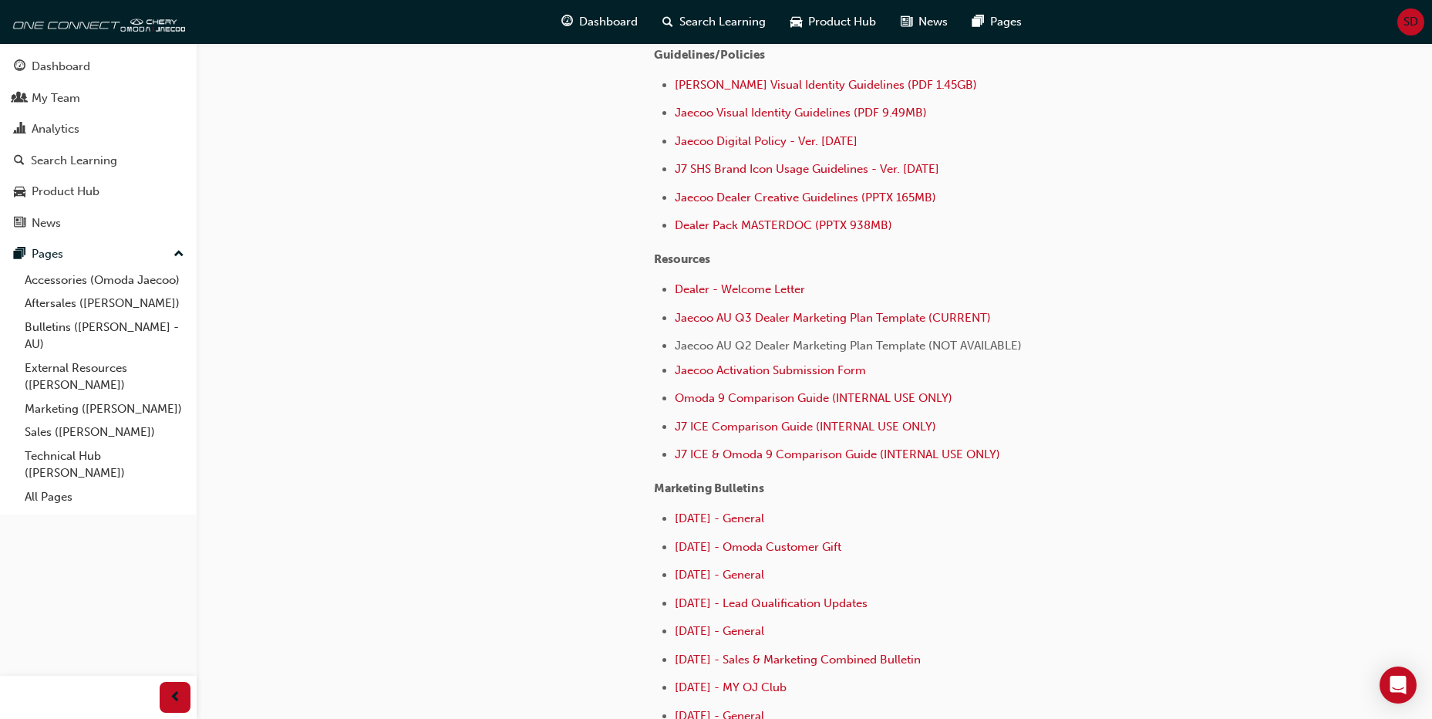
scroll to position [386, 0]
click at [58, 493] on link "All Pages" at bounding box center [105, 497] width 172 height 24
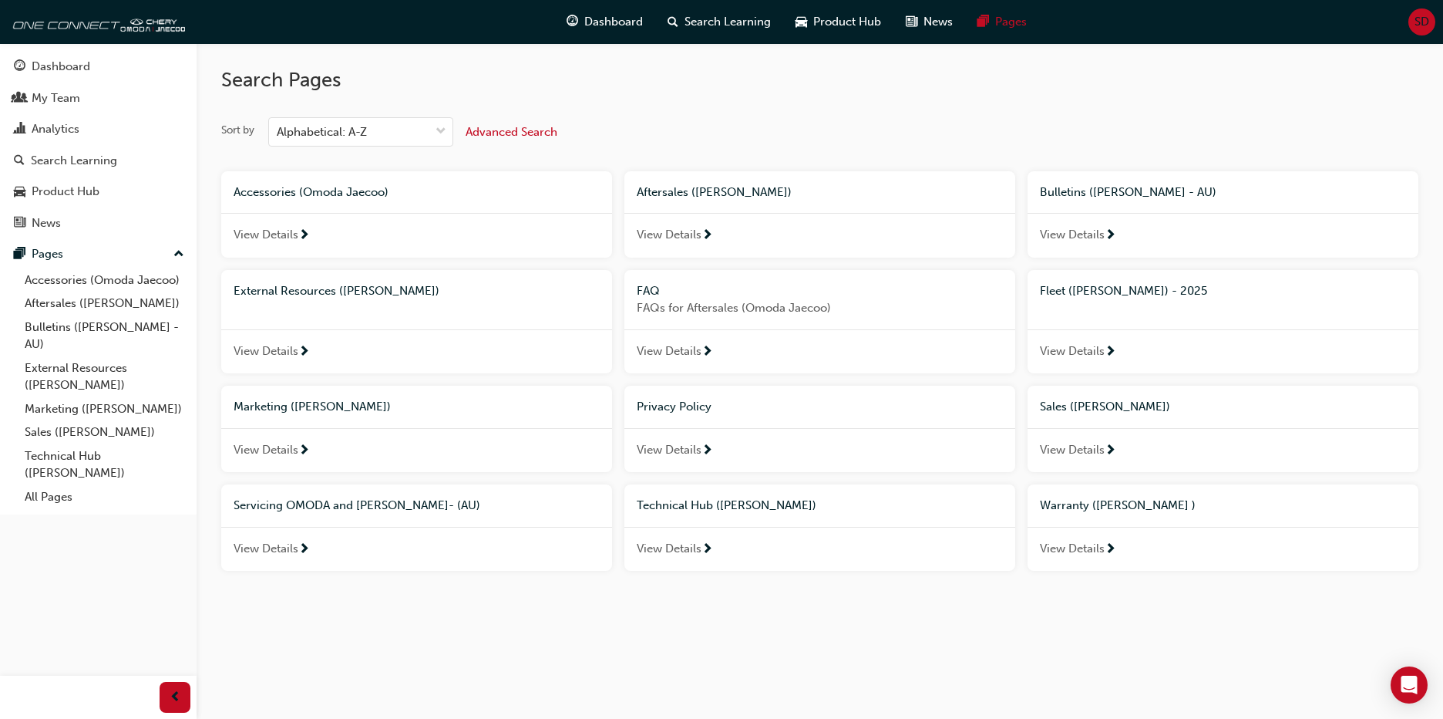
click at [310, 546] on span "next-icon" at bounding box center [304, 550] width 12 height 14
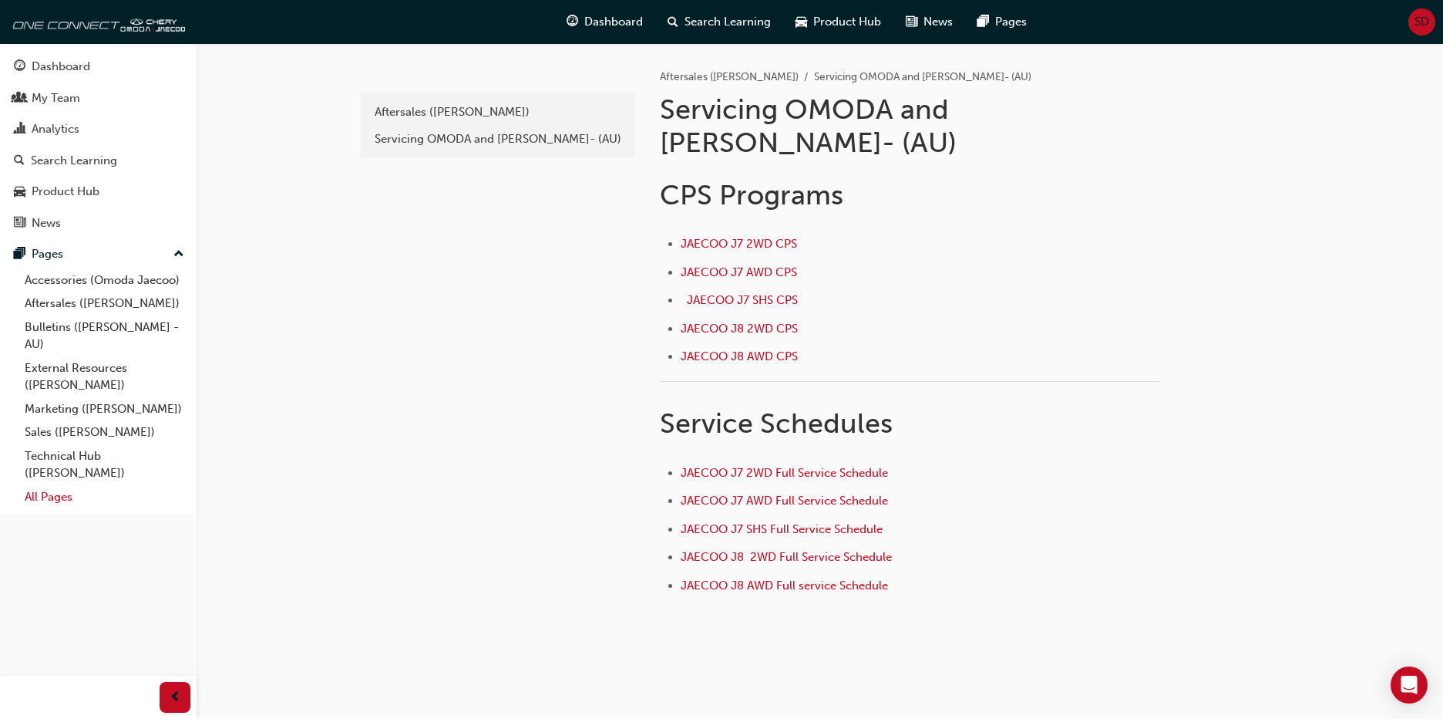
click at [57, 498] on link "All Pages" at bounding box center [105, 497] width 172 height 24
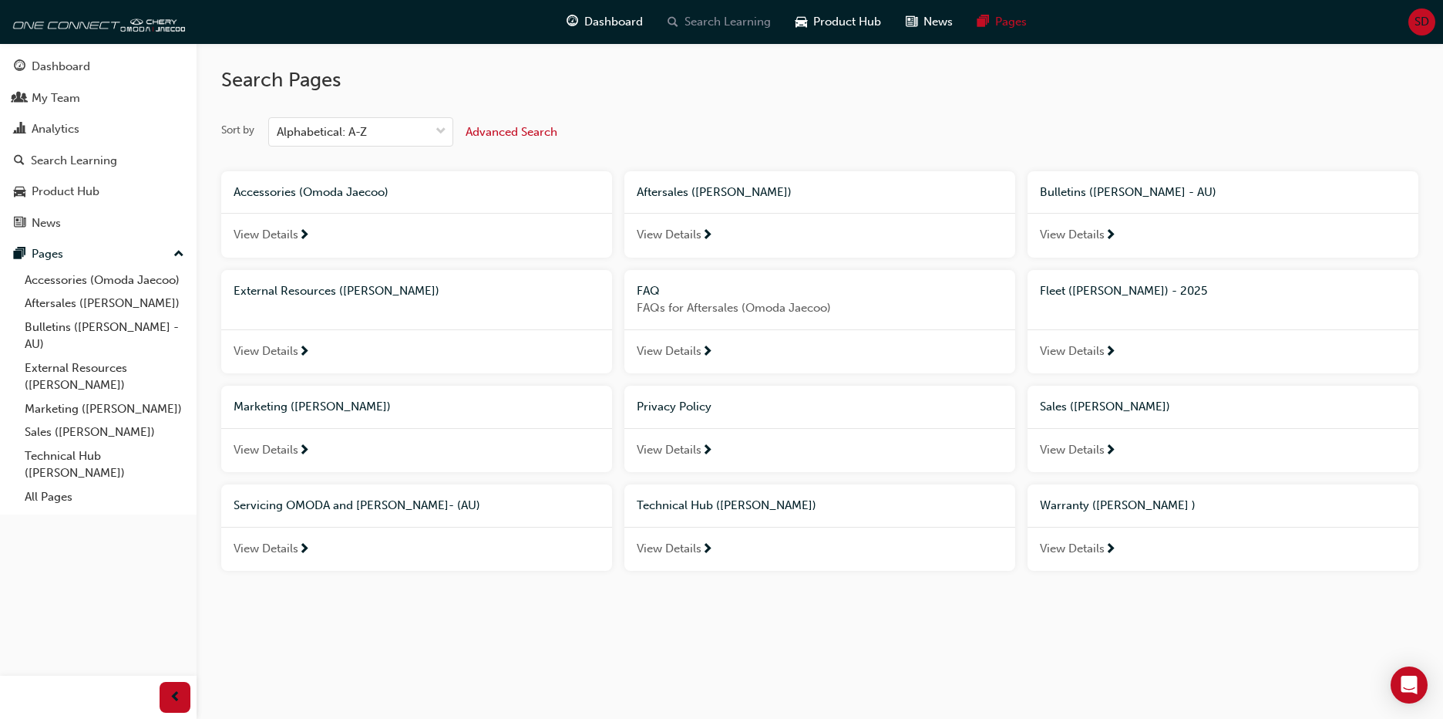
click at [703, 25] on span "Search Learning" at bounding box center [728, 22] width 86 height 18
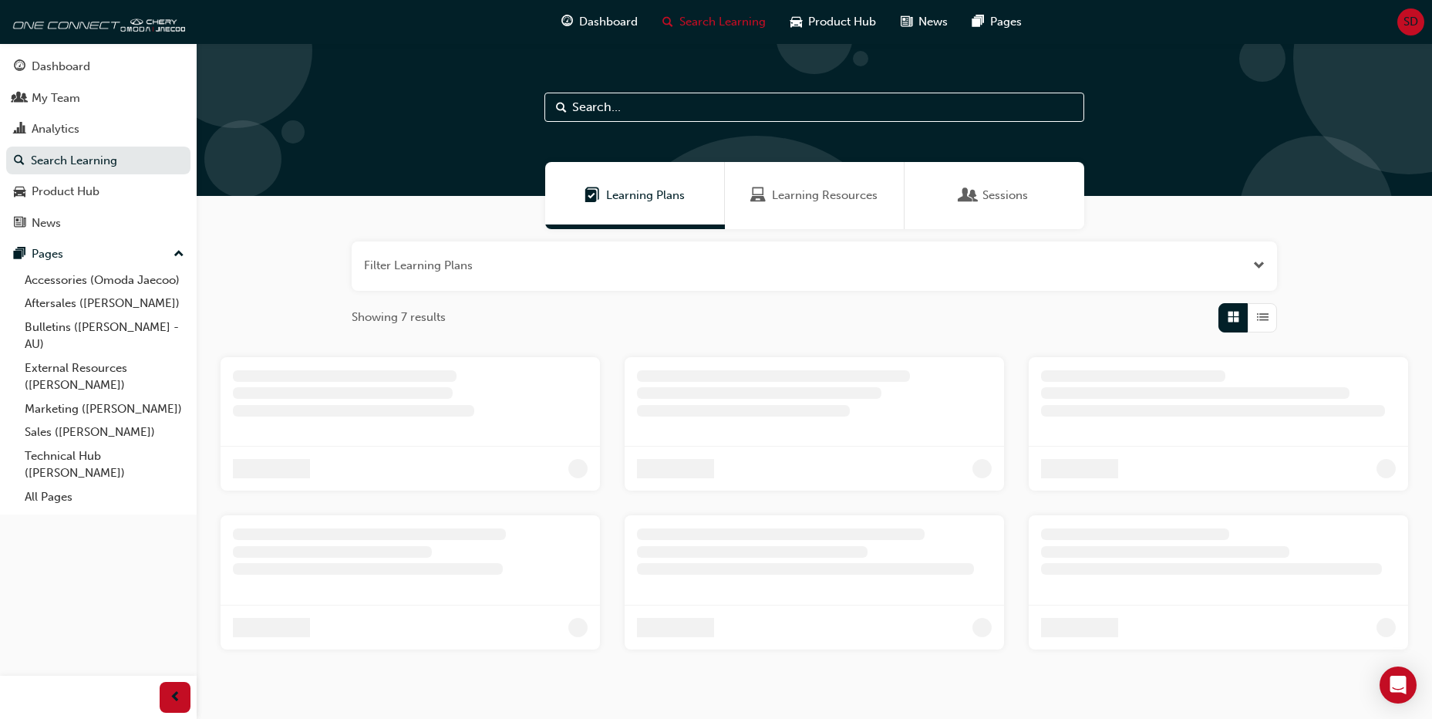
click at [639, 106] on input "text" at bounding box center [814, 107] width 540 height 29
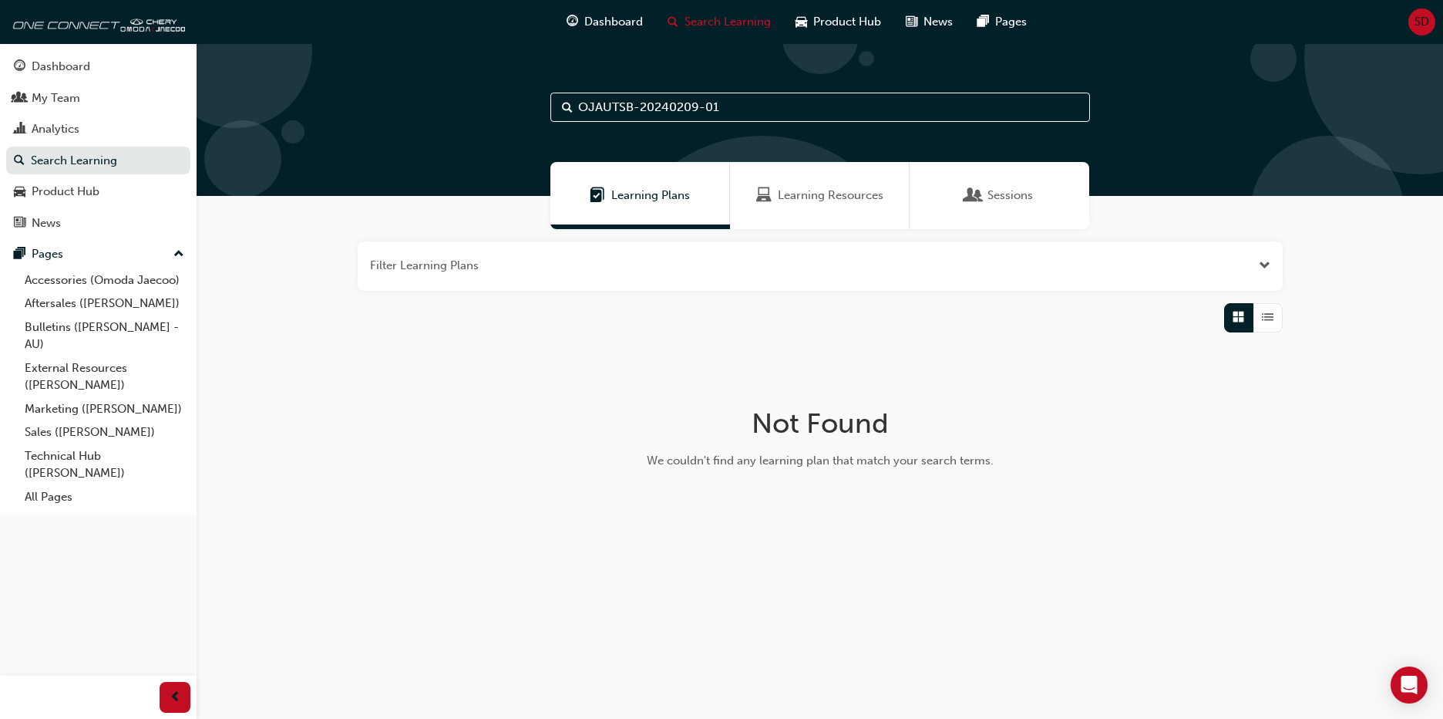
type input "OJAUTSB-20240209-01"
click at [1248, 412] on div "Filter Learning Plans Not Found We couldn't find any learning plan that match y…" at bounding box center [820, 386] width 1247 height 315
click at [74, 60] on div "Dashboard" at bounding box center [61, 67] width 59 height 18
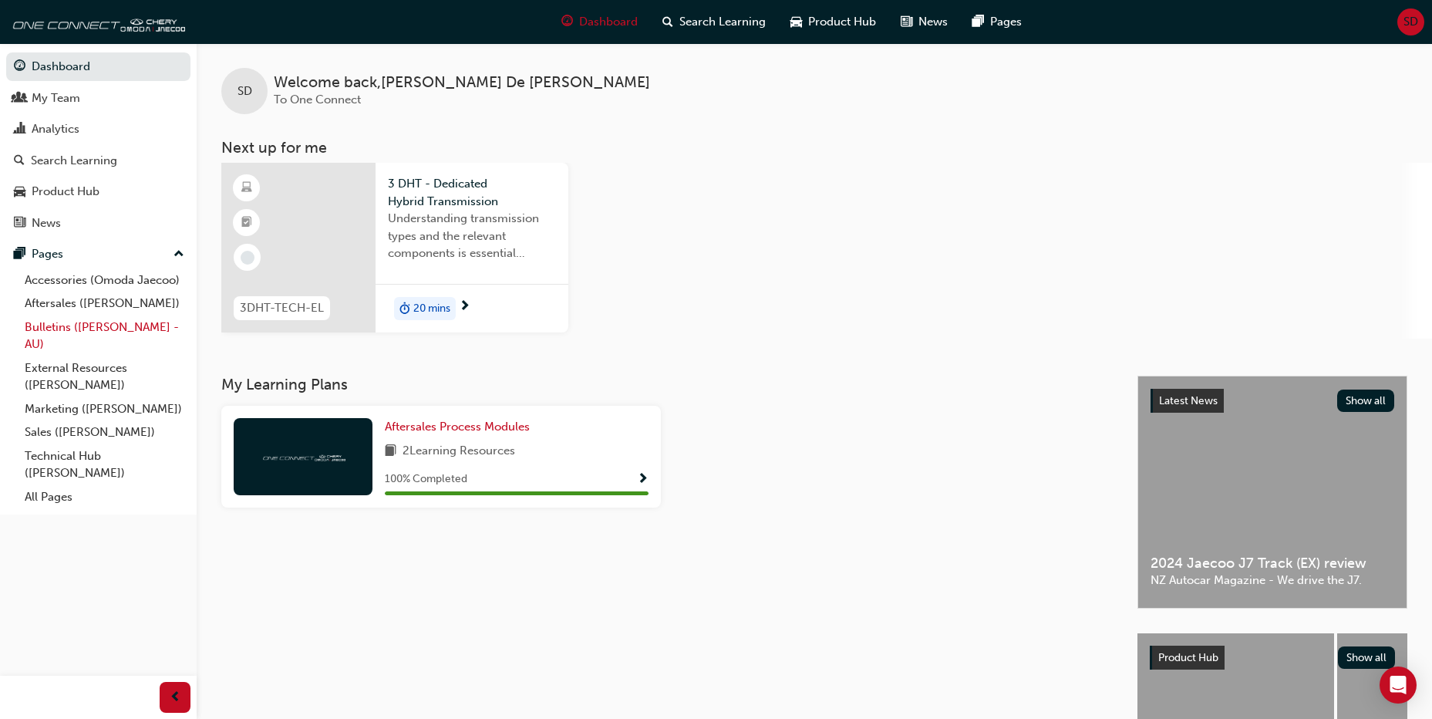
click at [67, 325] on link "Bulletins ([PERSON_NAME] - AU)" at bounding box center [105, 335] width 172 height 41
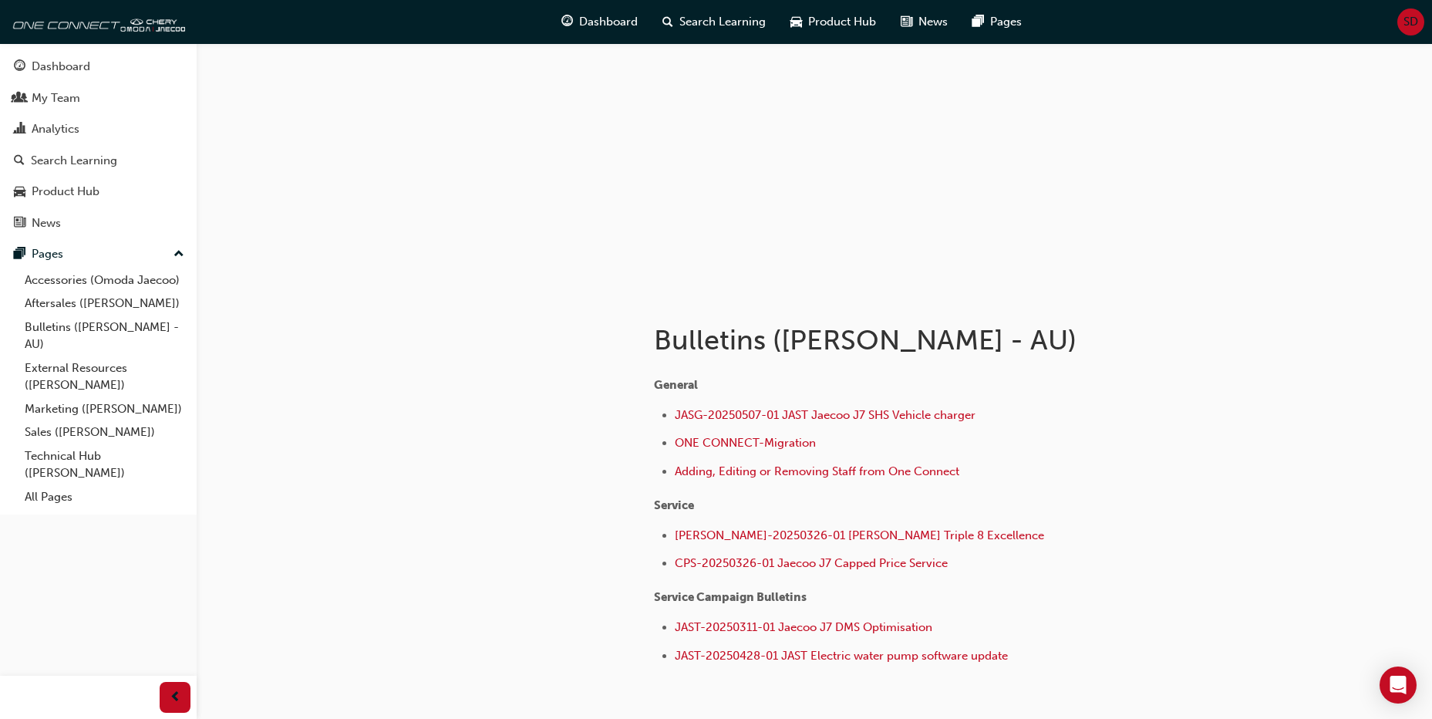
scroll to position [154, 0]
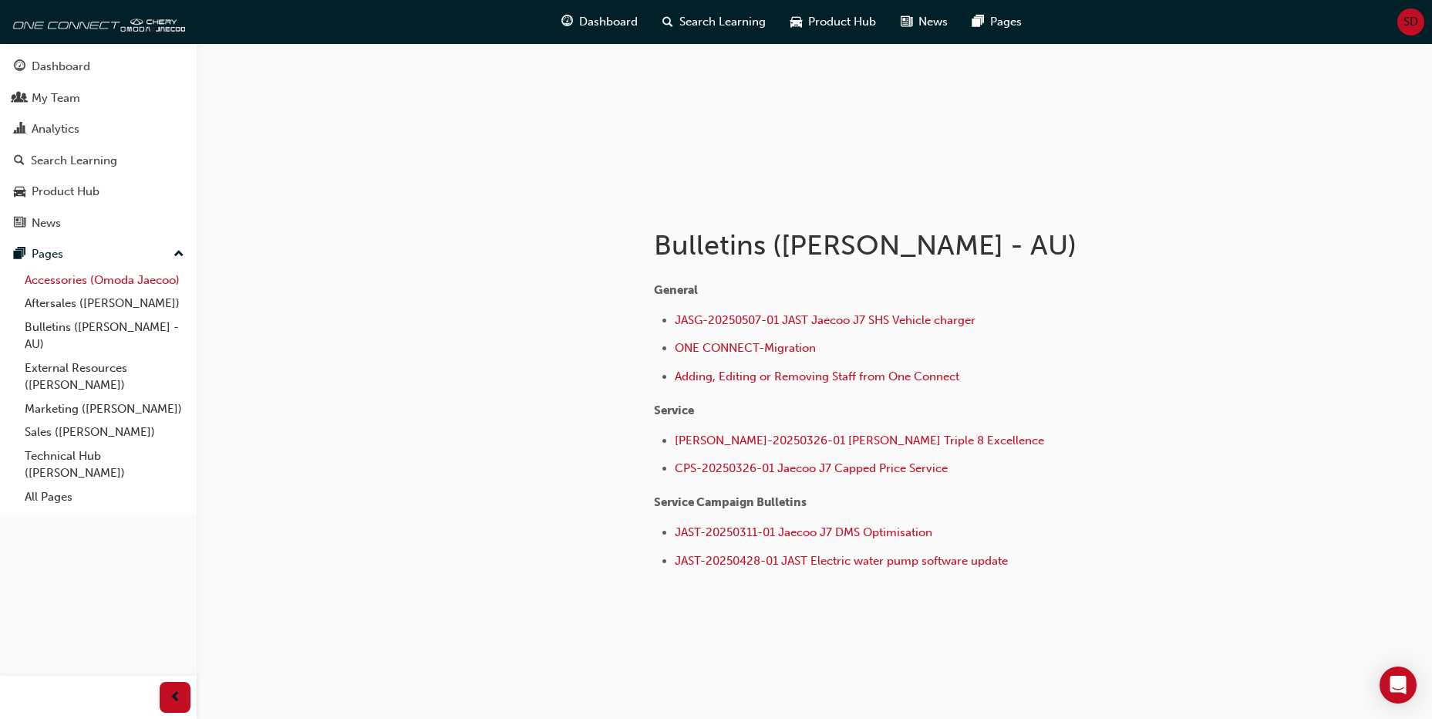
click at [71, 278] on link "Accessories (Omoda Jaecoo)" at bounding box center [105, 280] width 172 height 24
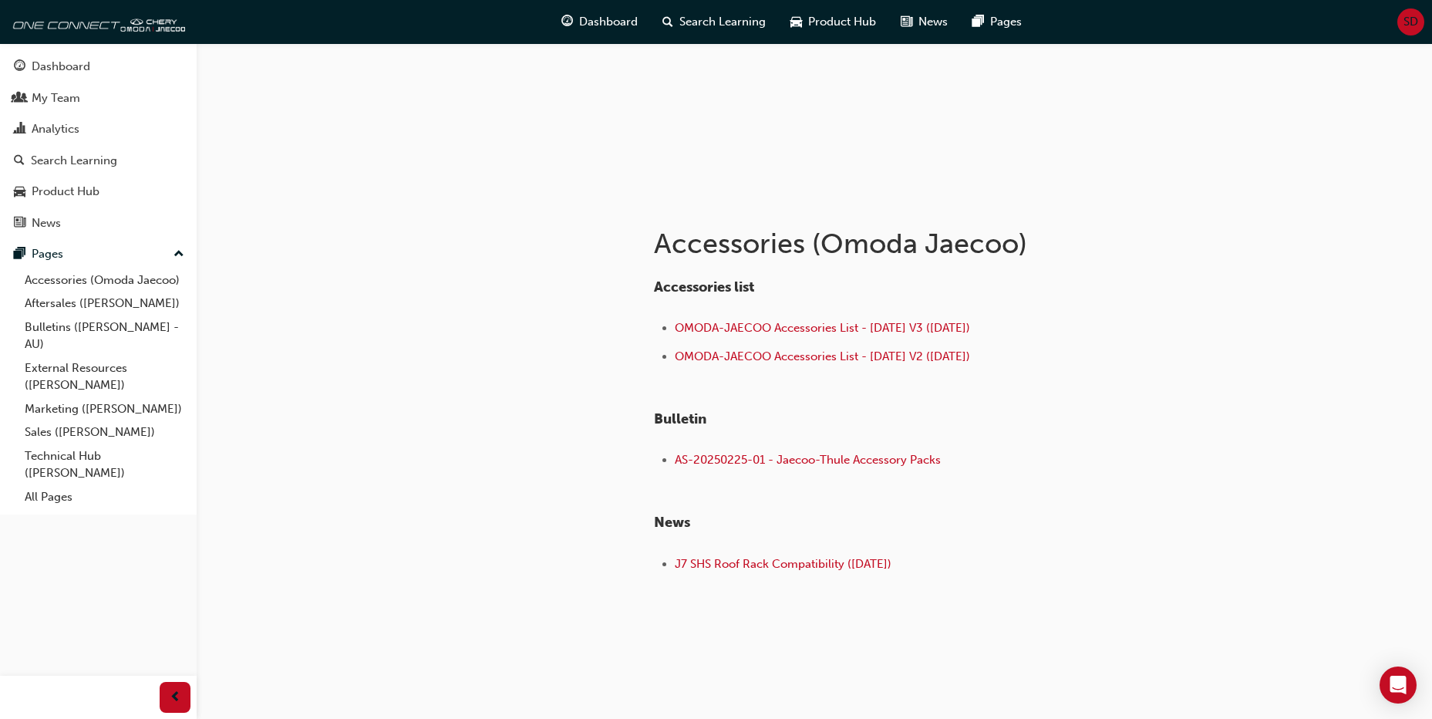
scroll to position [163, 0]
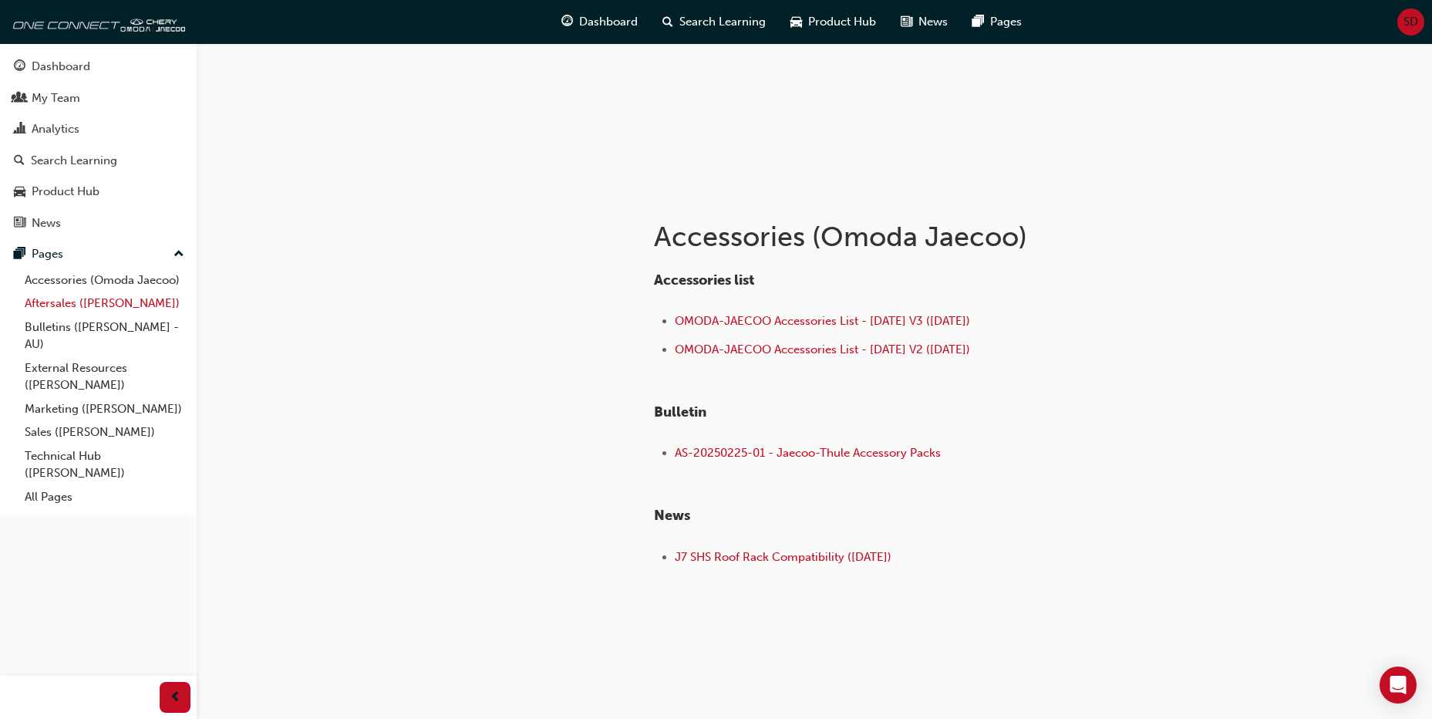
click at [63, 301] on link "Aftersales ([PERSON_NAME])" at bounding box center [105, 303] width 172 height 24
